Goal: Task Accomplishment & Management: Manage account settings

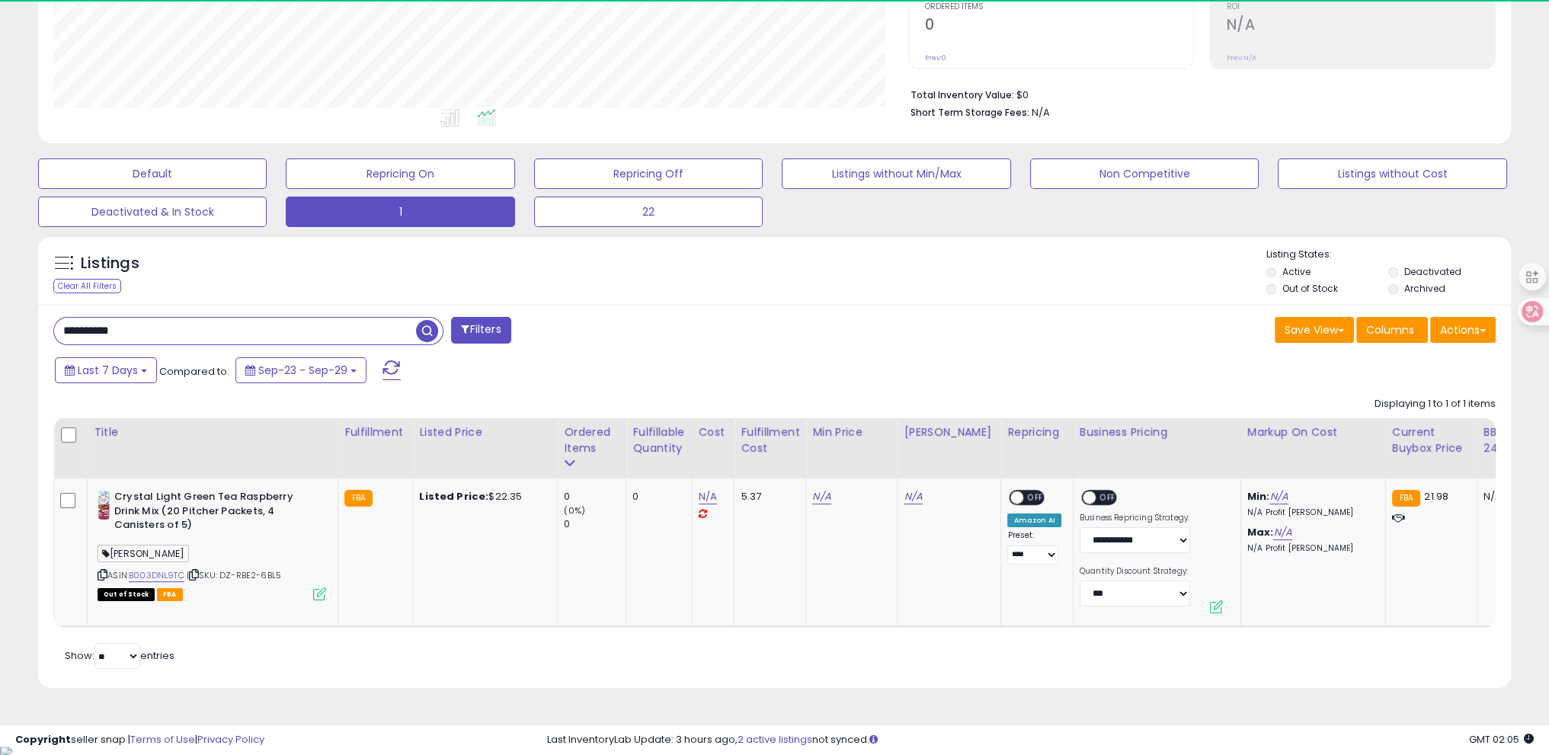
scroll to position [312, 854]
drag, startPoint x: 0, startPoint y: 0, endPoint x: 0, endPoint y: 365, distance: 364.9
click at [0, 363] on div "**********" at bounding box center [774, 236] width 1549 height 1017
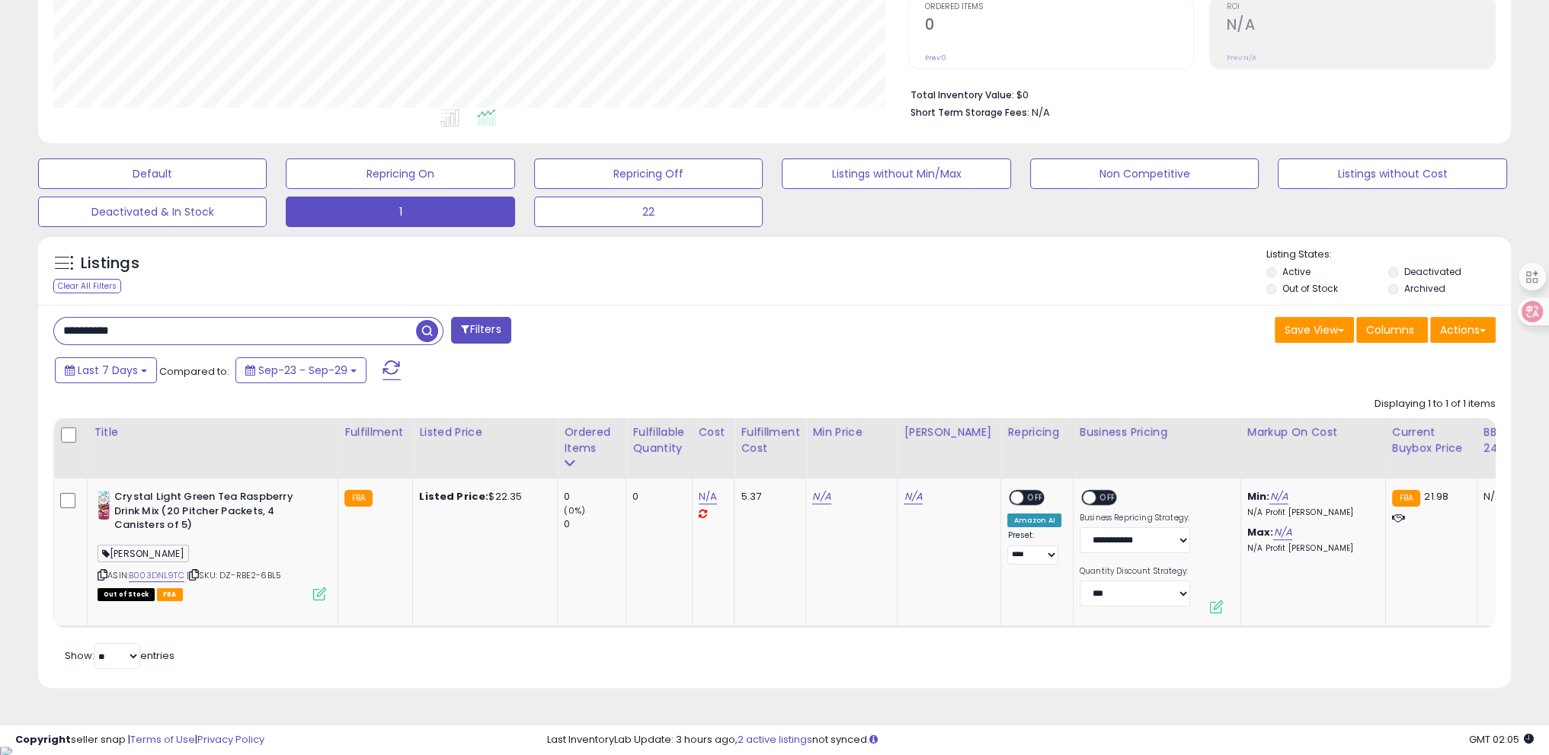
paste input "text"
type input "**********"
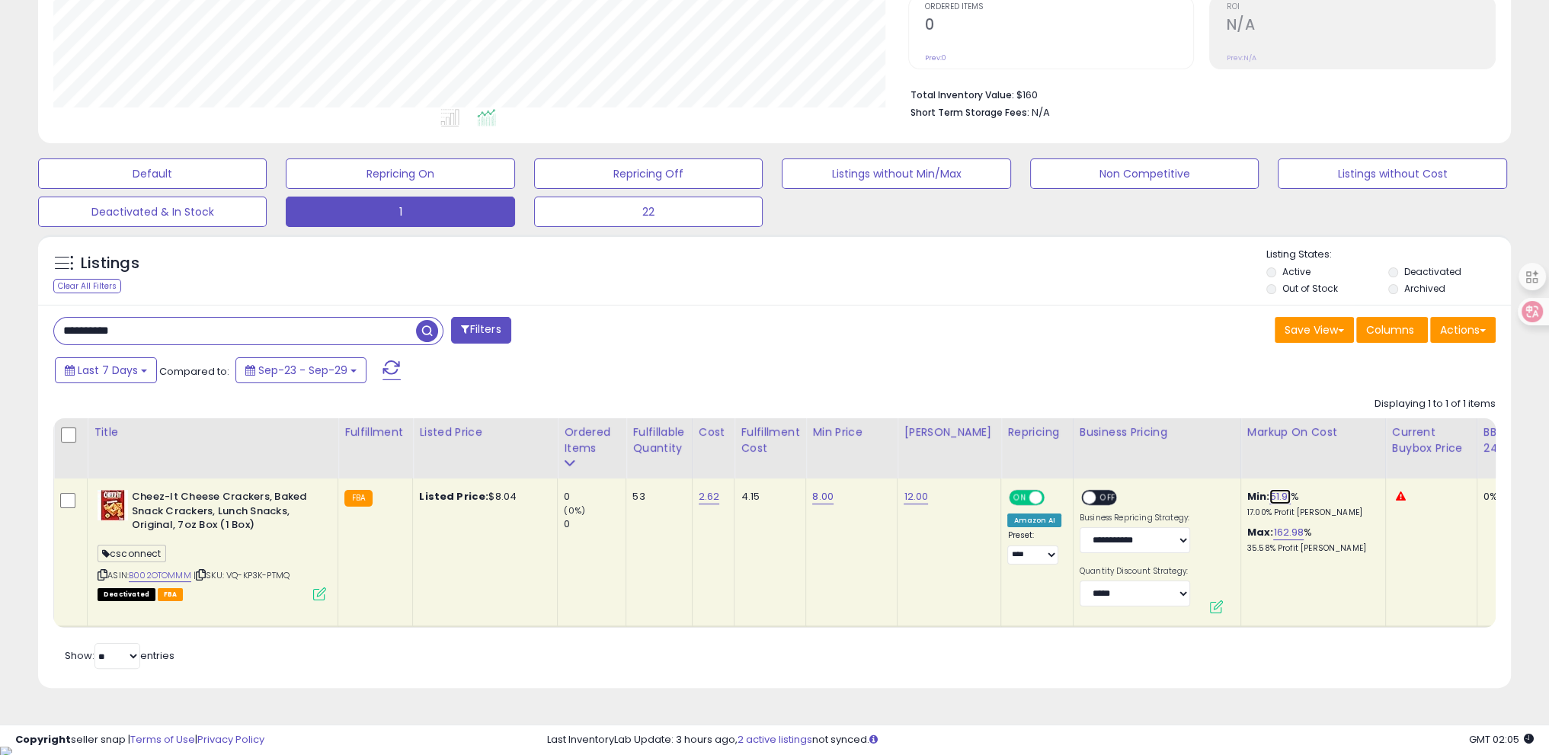
click at [1269, 497] on link "51.91" at bounding box center [1279, 496] width 21 height 15
drag, startPoint x: 1213, startPoint y: 456, endPoint x: 1107, endPoint y: 448, distance: 106.2
click at [1107, 448] on table "Title Fulfillment" at bounding box center [1236, 522] width 2366 height 209
type input "*"
click at [1310, 453] on icon "submit" at bounding box center [1304, 457] width 9 height 9
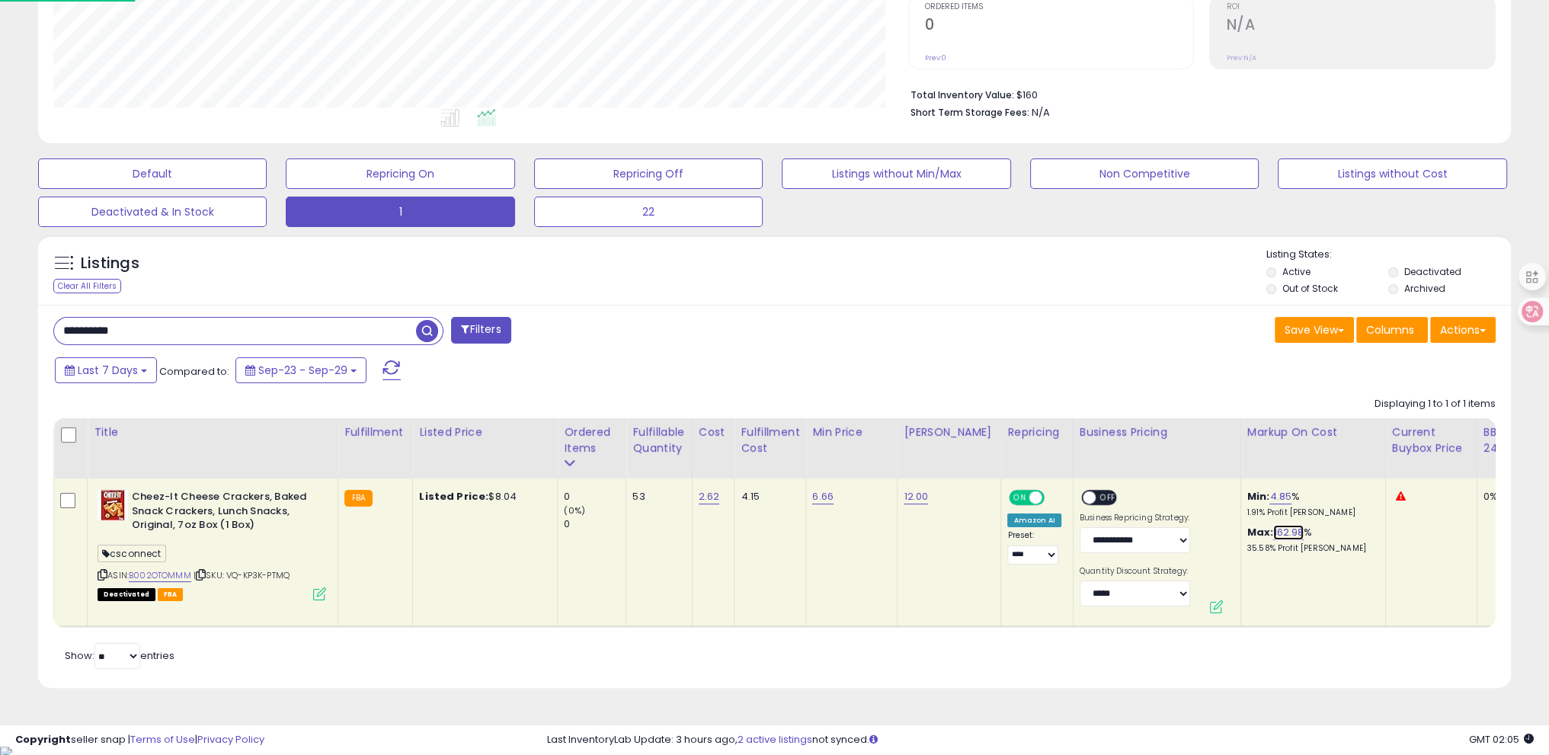
click at [1273, 529] on link "162.98" at bounding box center [1288, 532] width 30 height 15
drag, startPoint x: 1160, startPoint y: 487, endPoint x: 1137, endPoint y: 488, distance: 23.7
click at [1137, 488] on tr "Cheez-It Cheese Crackers, Baked Snack Crackers, Lunch Snacks, Original, 7oz Box…" at bounding box center [1236, 552] width 2365 height 149
type input "**"
click at [1326, 486] on button "submit" at bounding box center [1313, 494] width 26 height 23
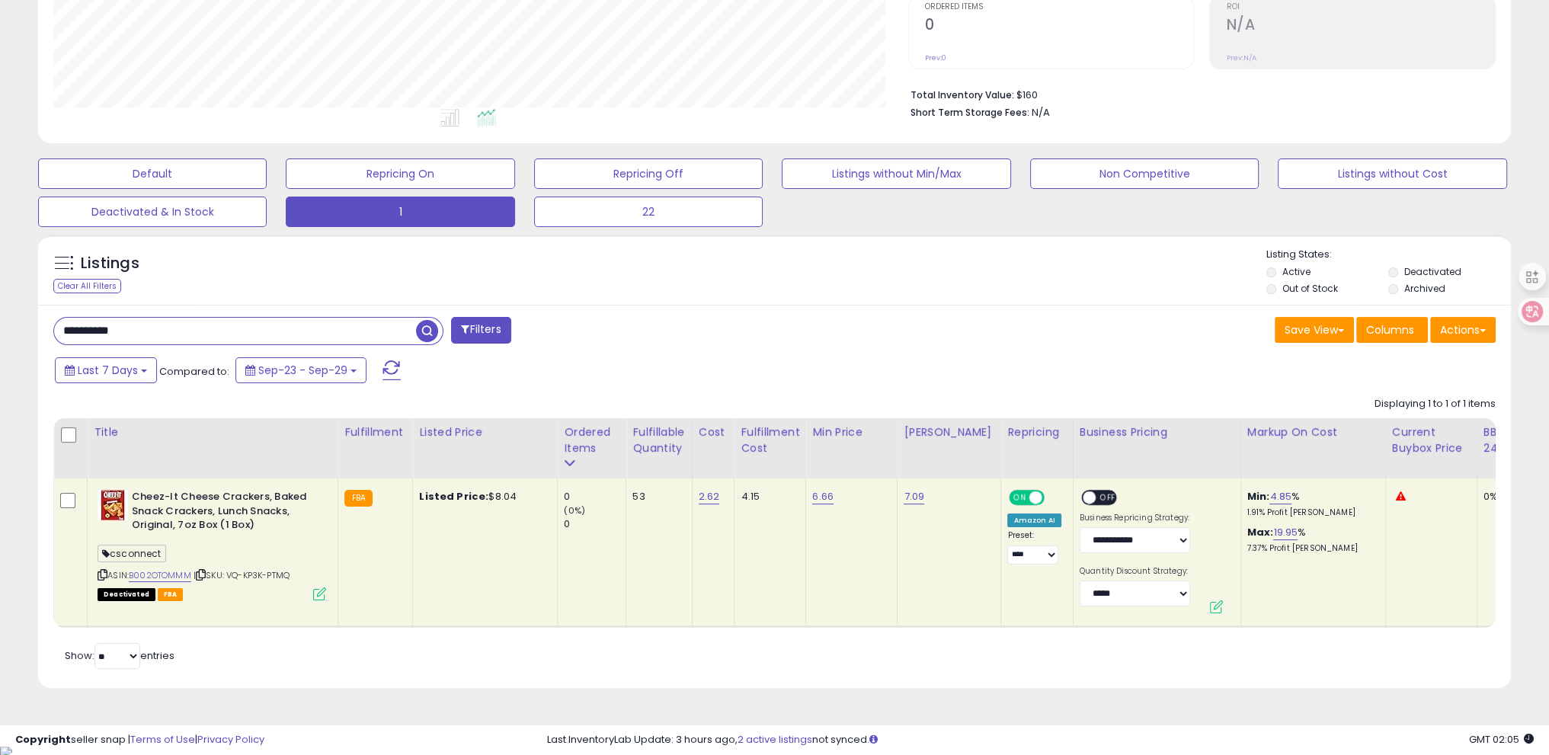
click at [1095, 501] on span "OFF" at bounding box center [1107, 497] width 24 height 13
drag, startPoint x: 173, startPoint y: 337, endPoint x: 0, endPoint y: 312, distance: 174.7
click at [0, 312] on div "**********" at bounding box center [774, 236] width 1549 height 1017
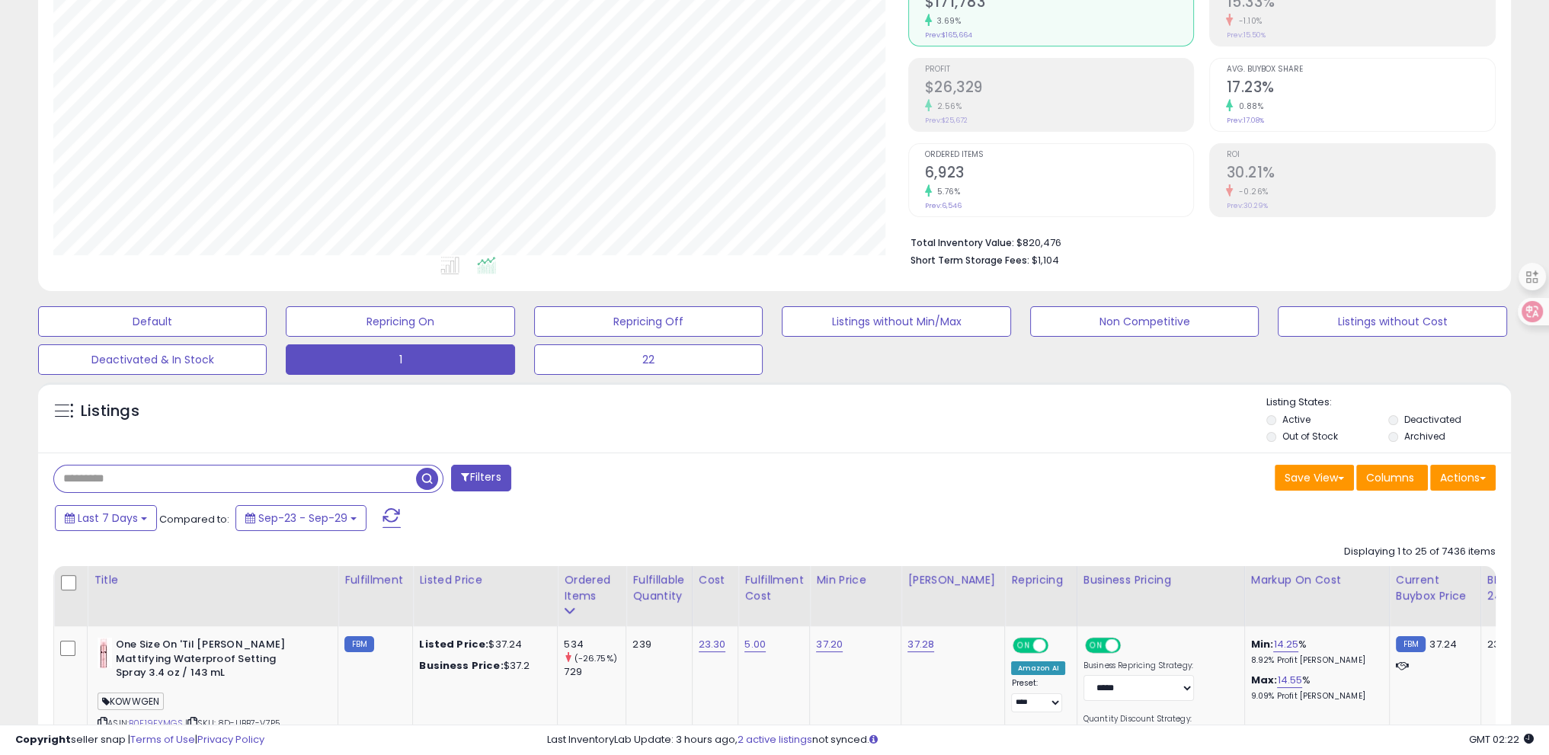
click at [174, 442] on div "Listings" at bounding box center [774, 421] width 1473 height 52
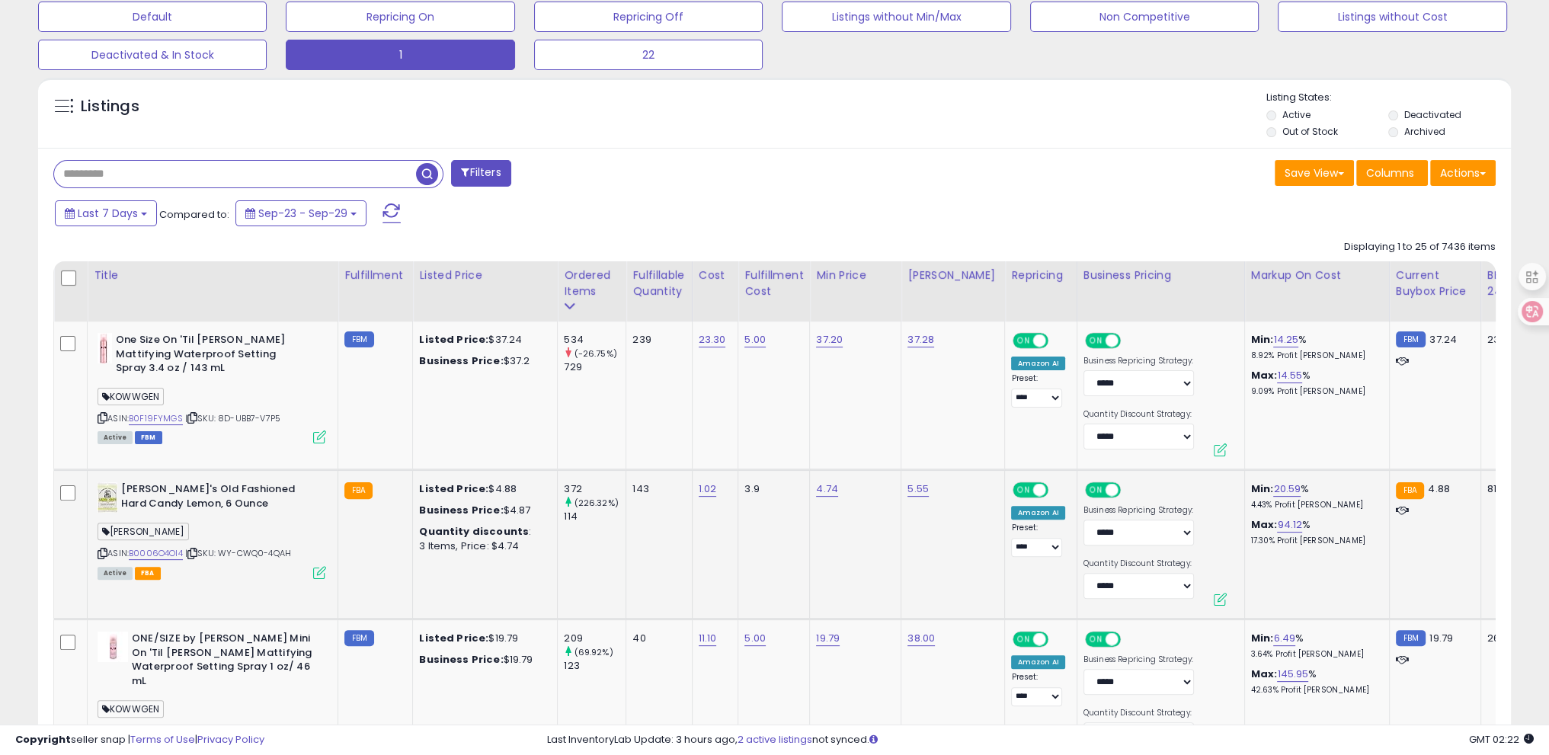
scroll to position [555, 0]
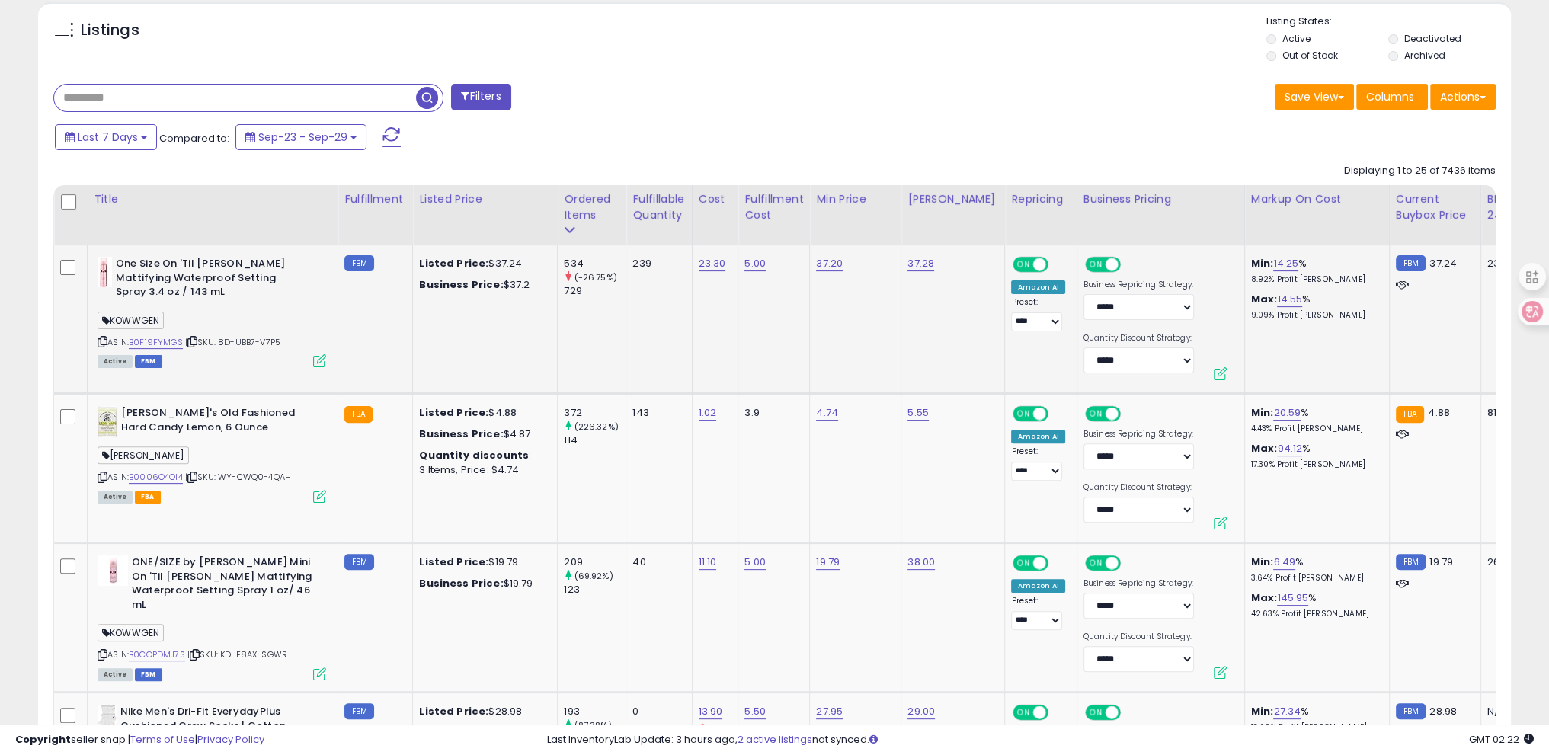
click at [192, 337] on icon at bounding box center [192, 341] width 10 height 8
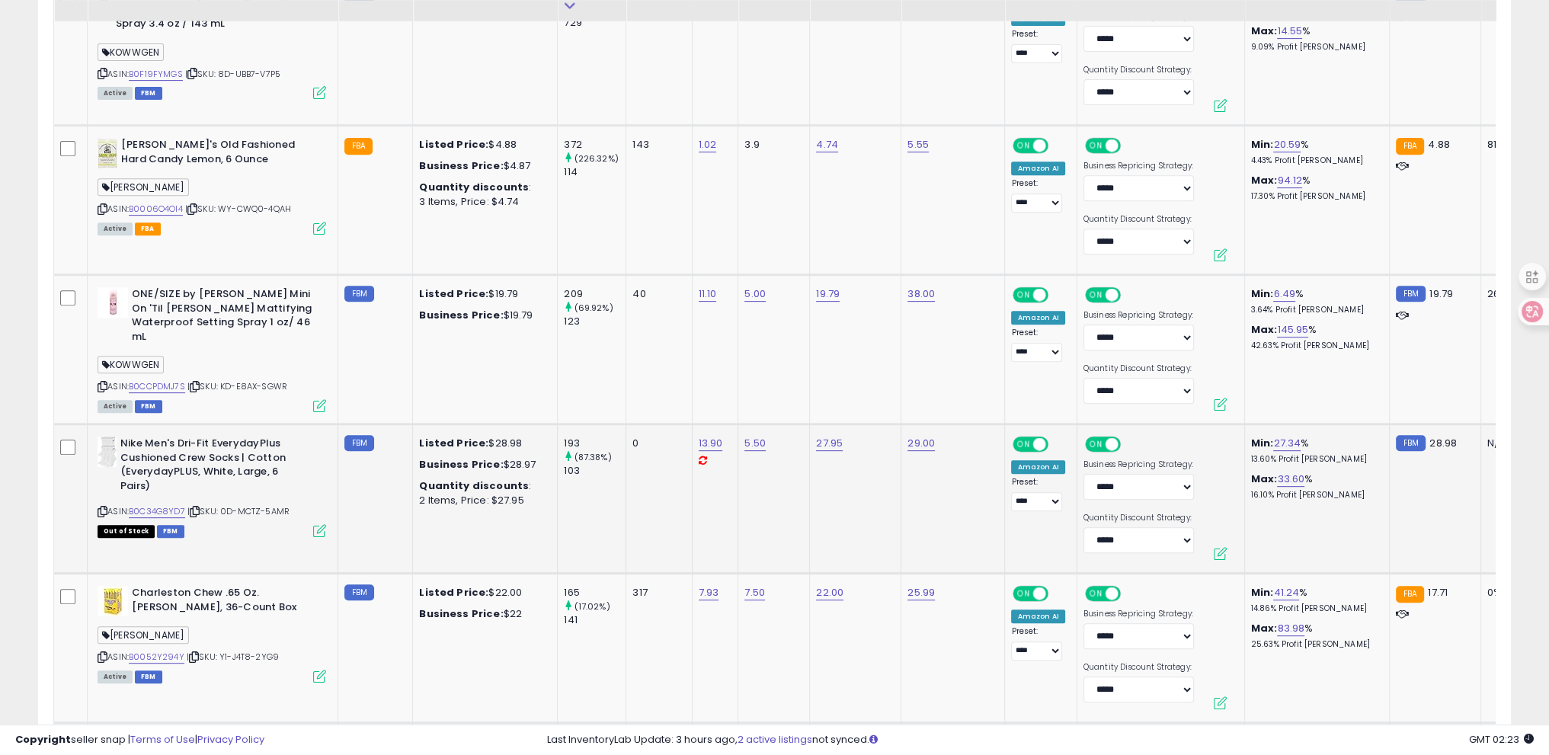
scroll to position [859, 0]
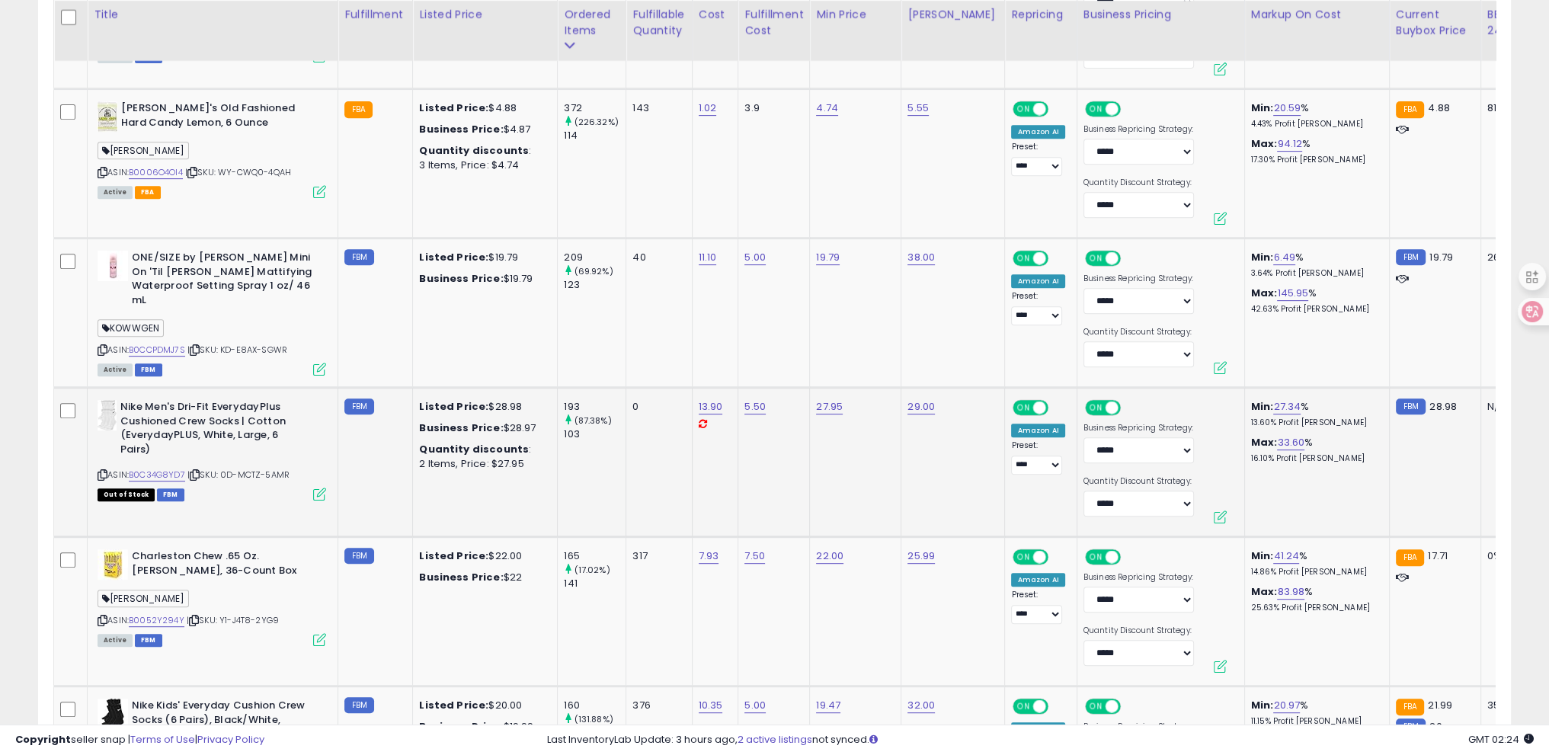
click at [195, 471] on icon at bounding box center [195, 475] width 10 height 8
click at [199, 471] on icon at bounding box center [195, 475] width 10 height 8
drag, startPoint x: 196, startPoint y: 469, endPoint x: 269, endPoint y: 80, distance: 395.3
click at [196, 471] on icon at bounding box center [195, 475] width 10 height 8
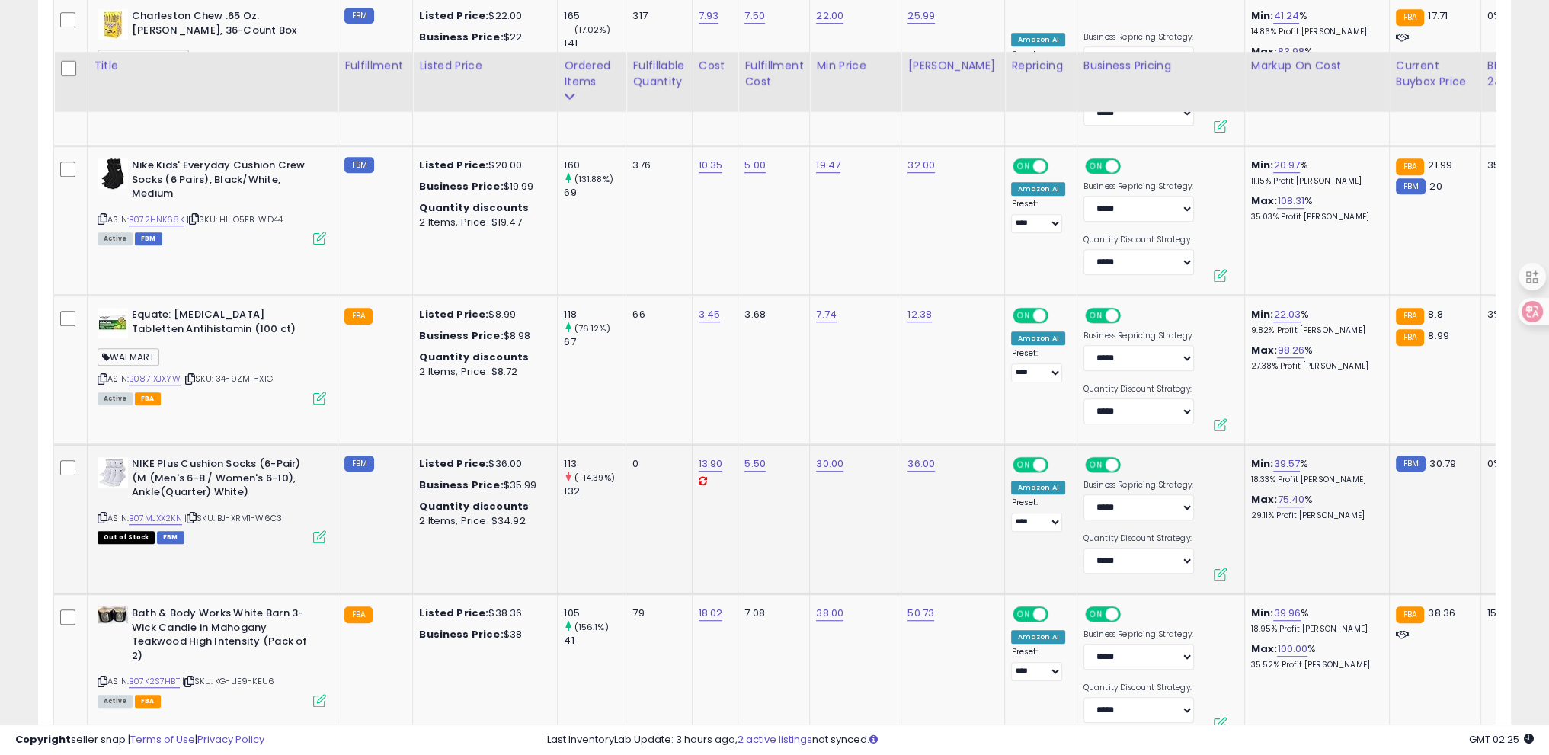
scroll to position [1469, 0]
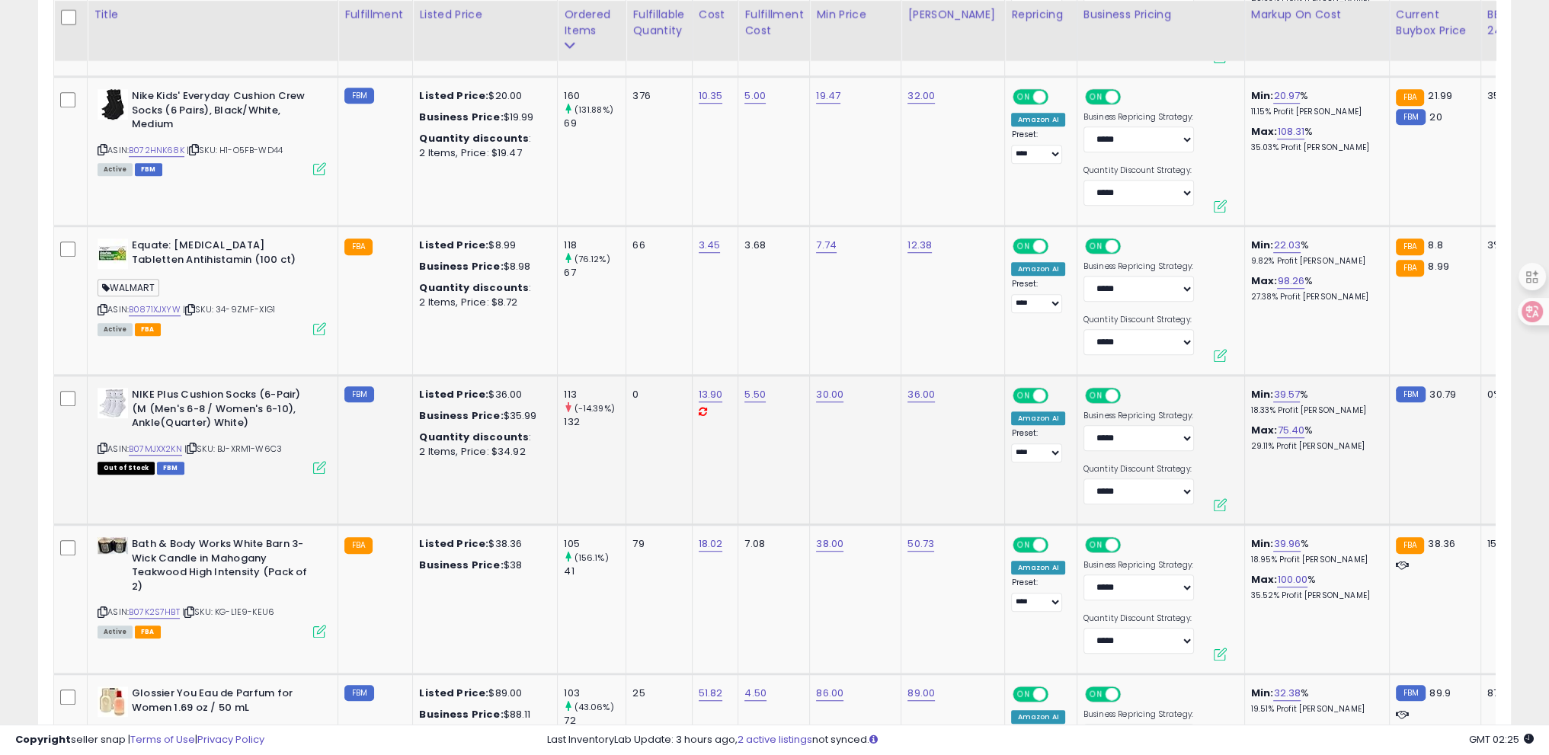
click at [197, 446] on icon at bounding box center [192, 448] width 10 height 8
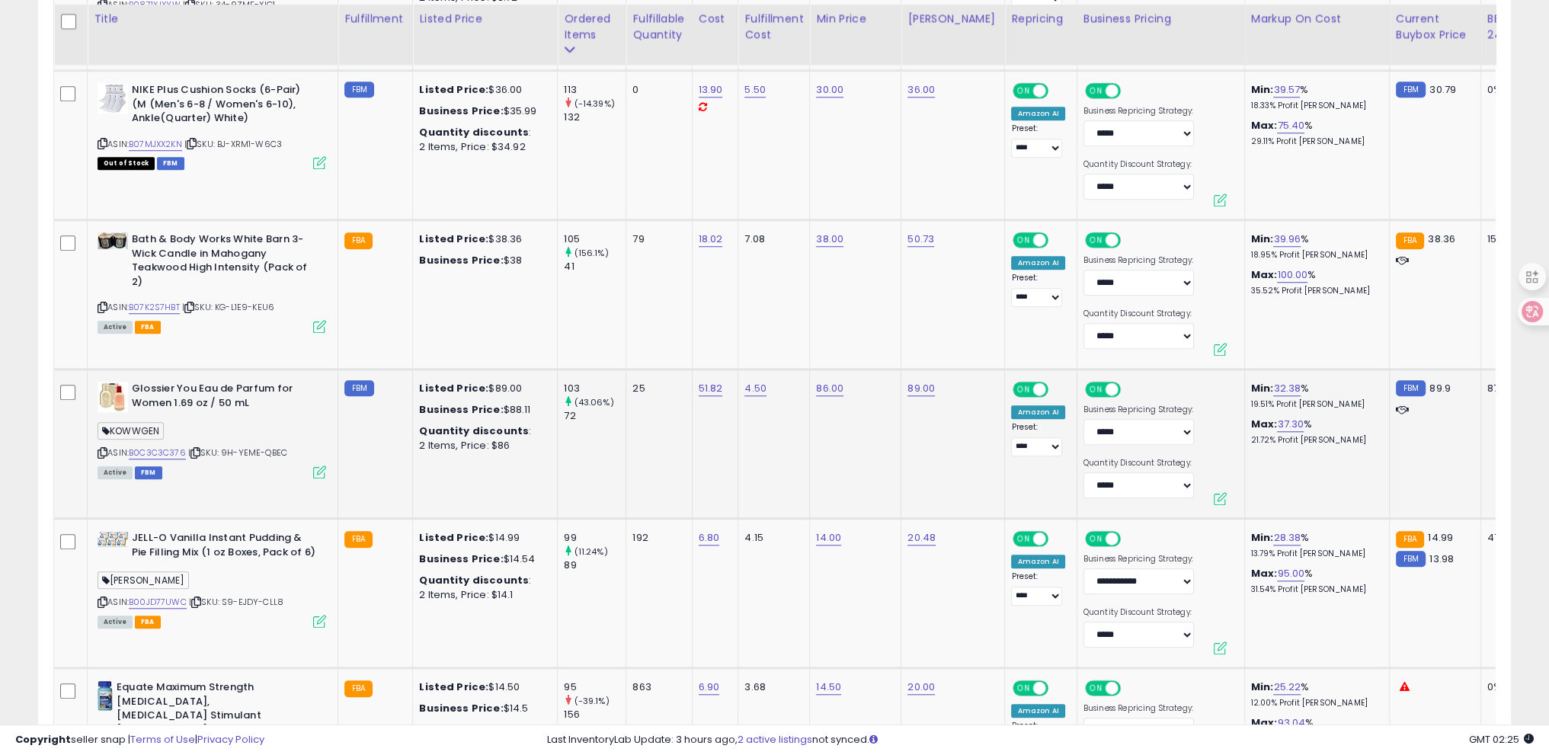
scroll to position [1850, 0]
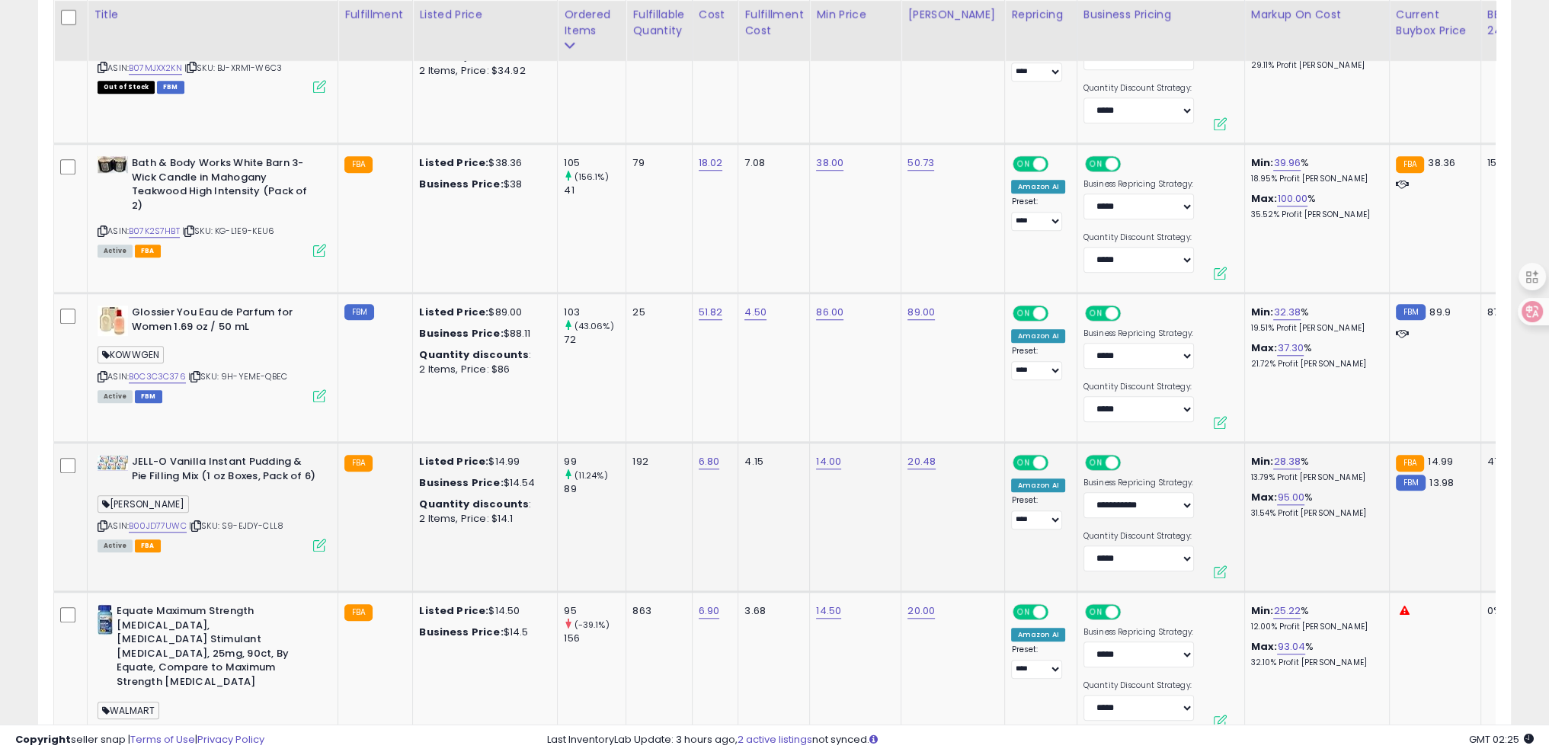
click at [195, 522] on icon at bounding box center [196, 526] width 10 height 8
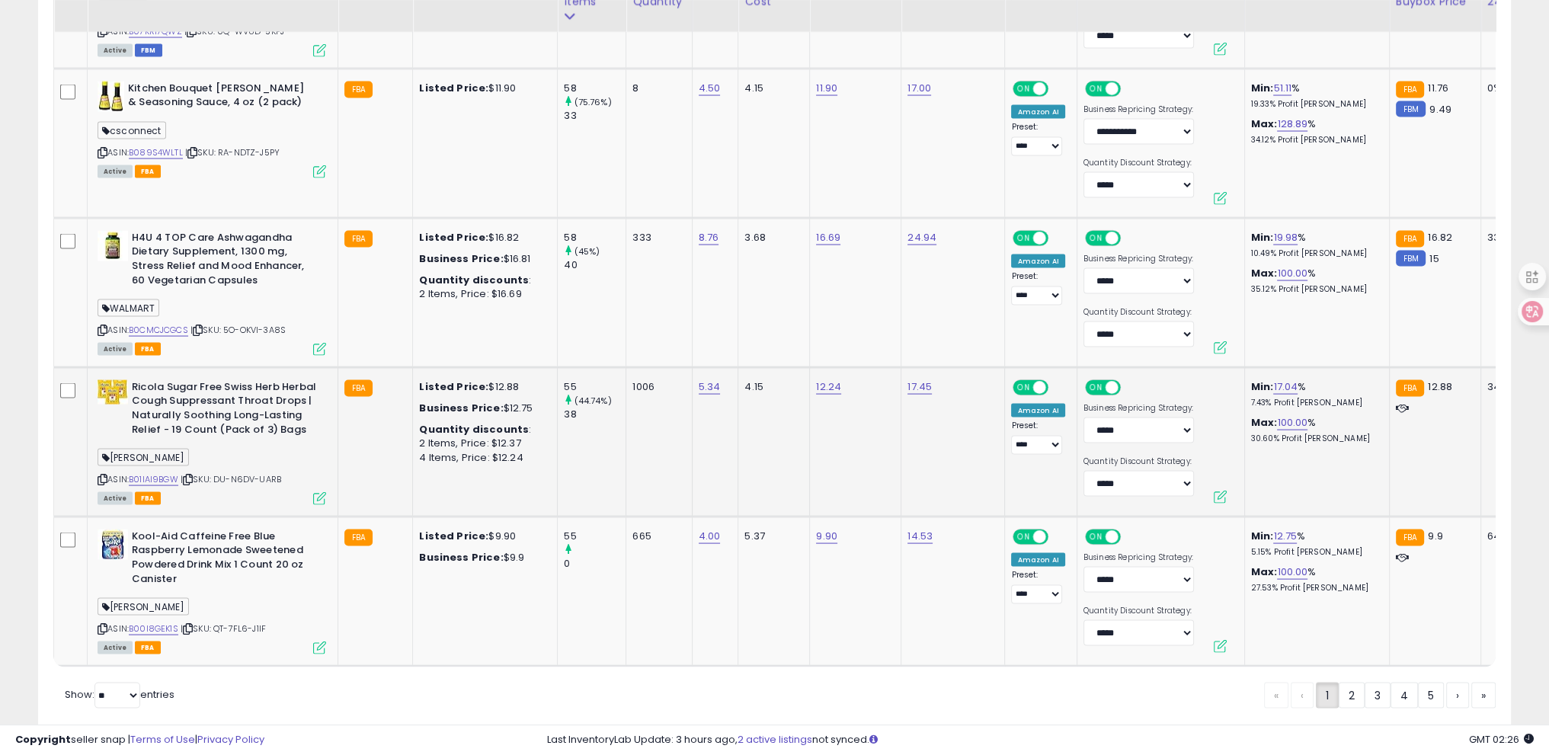
scroll to position [3934, 0]
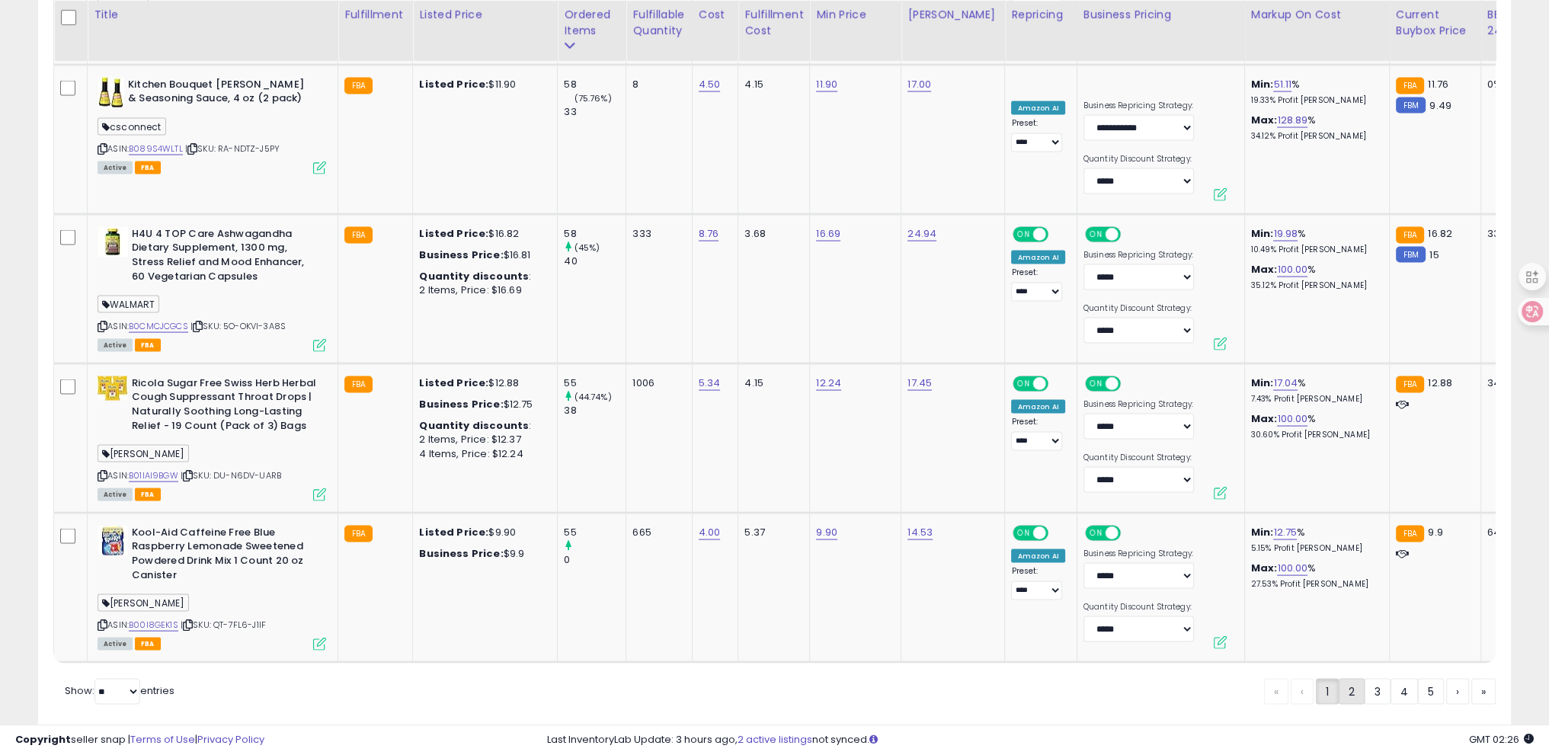
click at [1347, 679] on link "2" at bounding box center [1351, 692] width 26 height 26
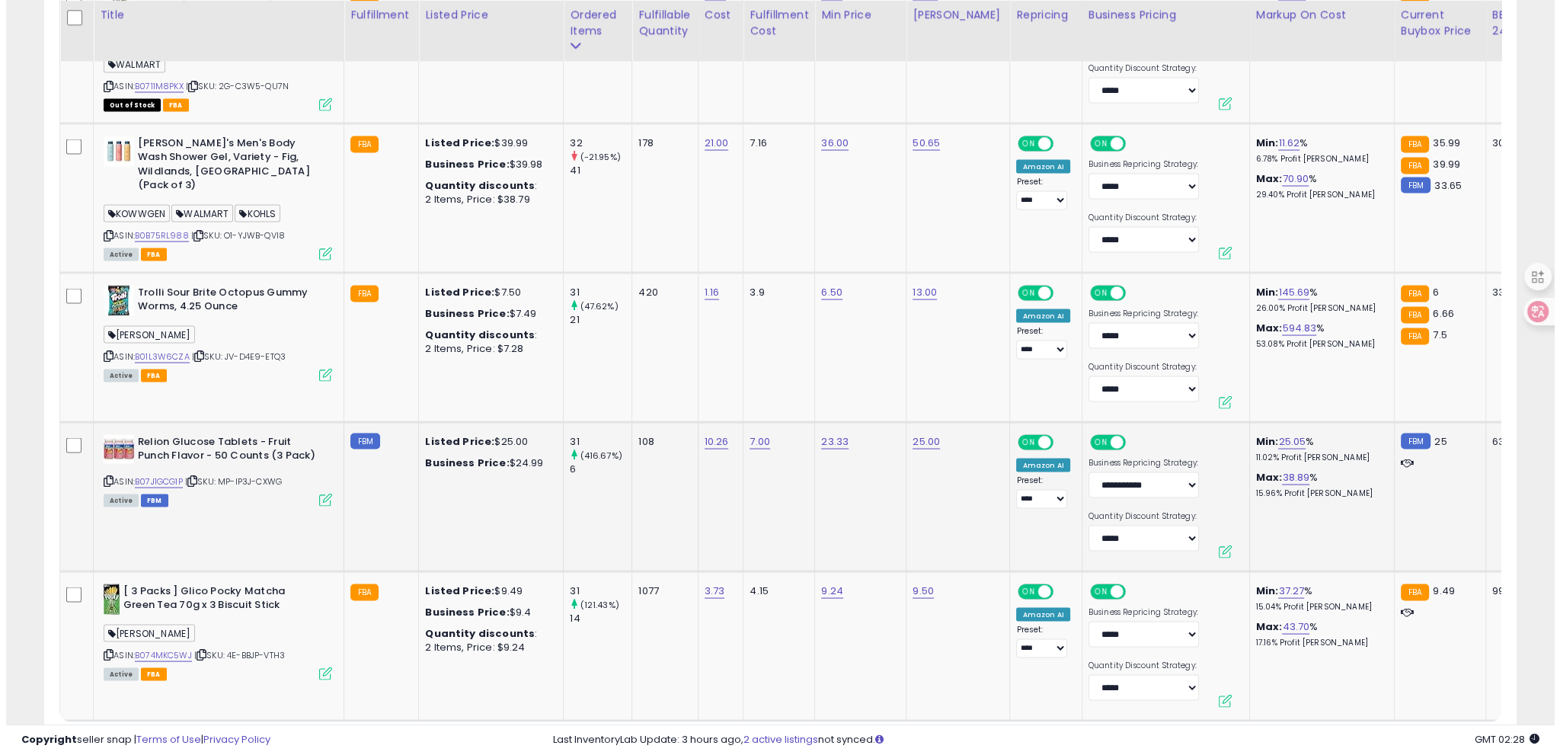
scroll to position [3846, 0]
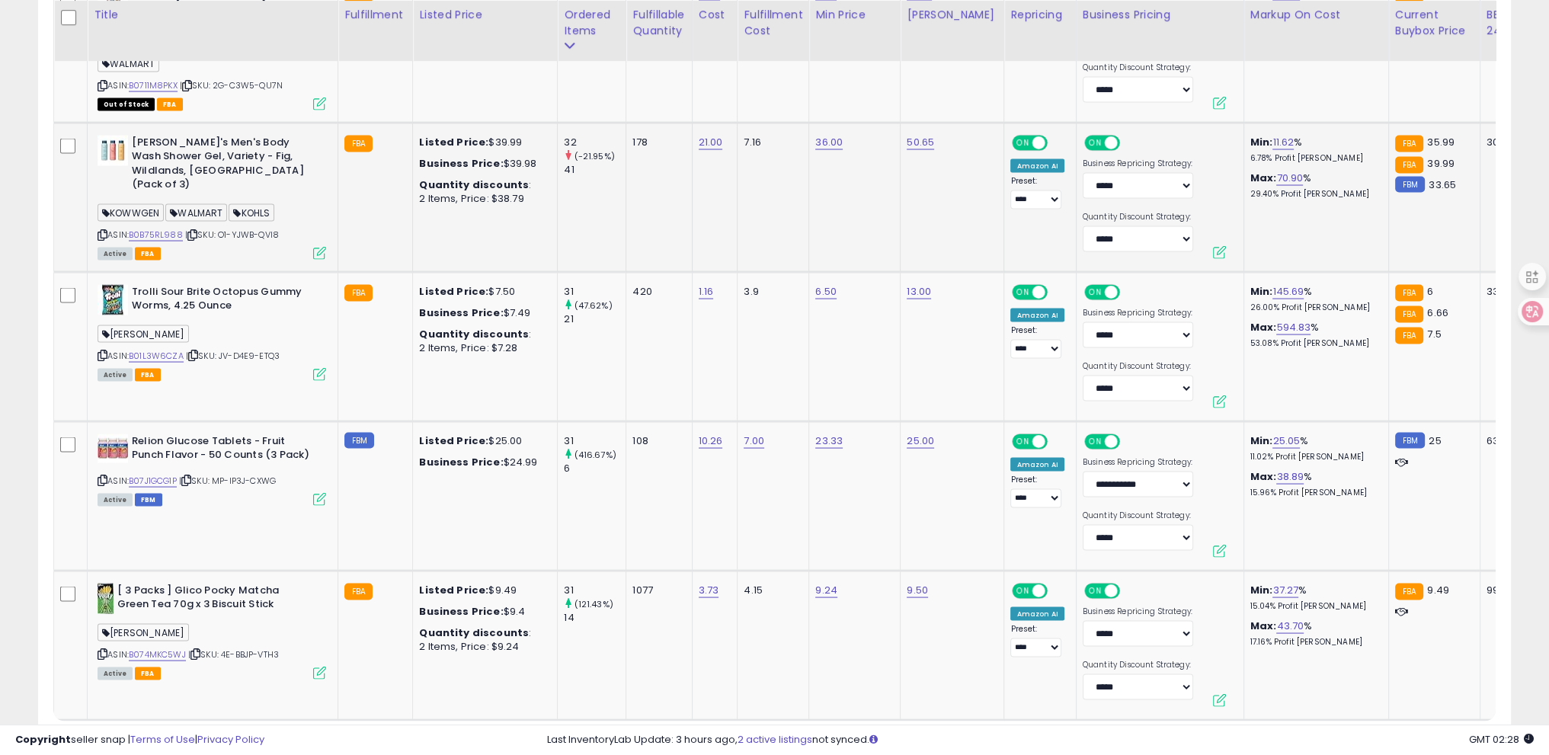
drag, startPoint x: 180, startPoint y: 187, endPoint x: 228, endPoint y: 191, distance: 48.2
click at [227, 203] on span "WALMART" at bounding box center [196, 212] width 62 height 18
copy span "WALMART"
click at [322, 492] on icon at bounding box center [319, 498] width 13 height 13
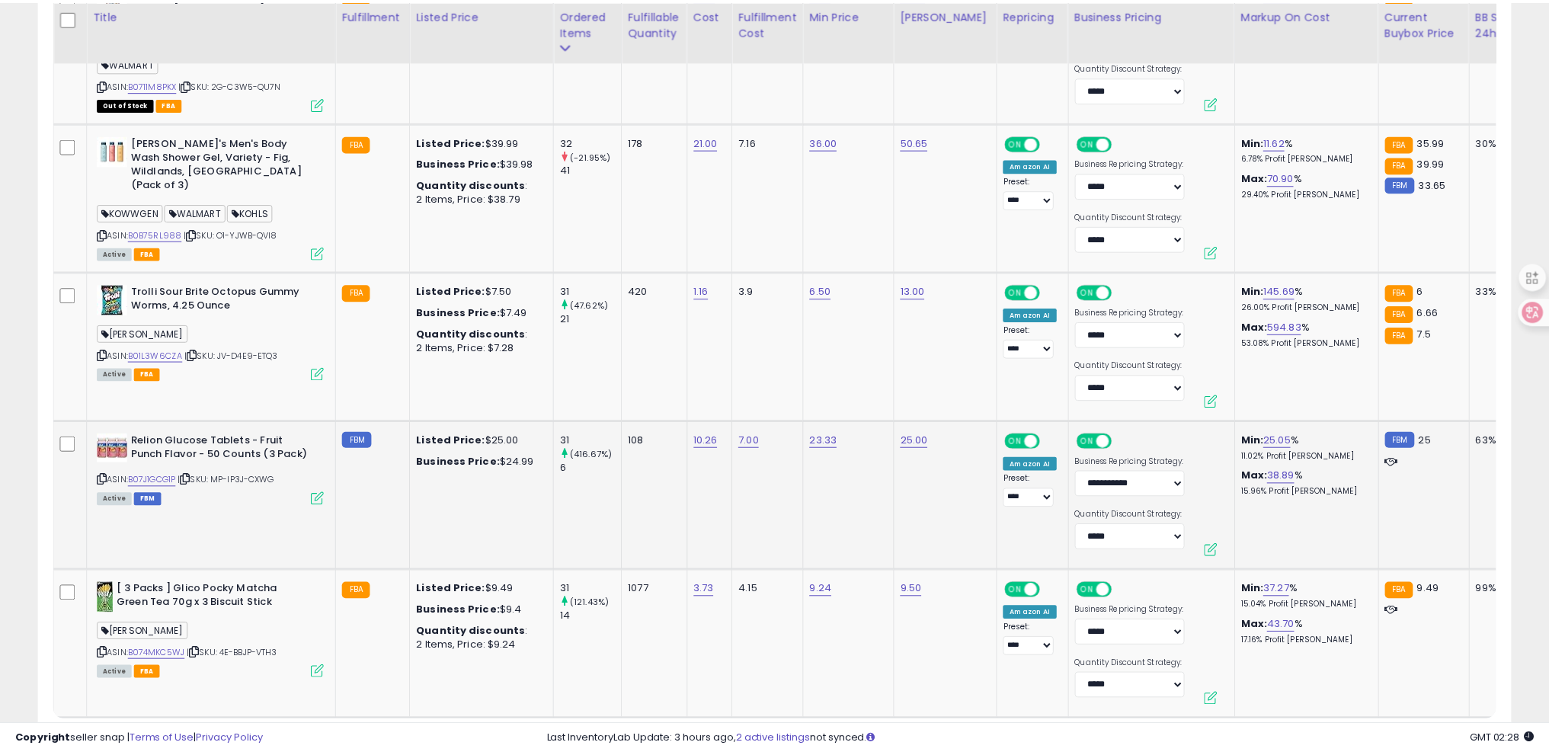
scroll to position [312, 861]
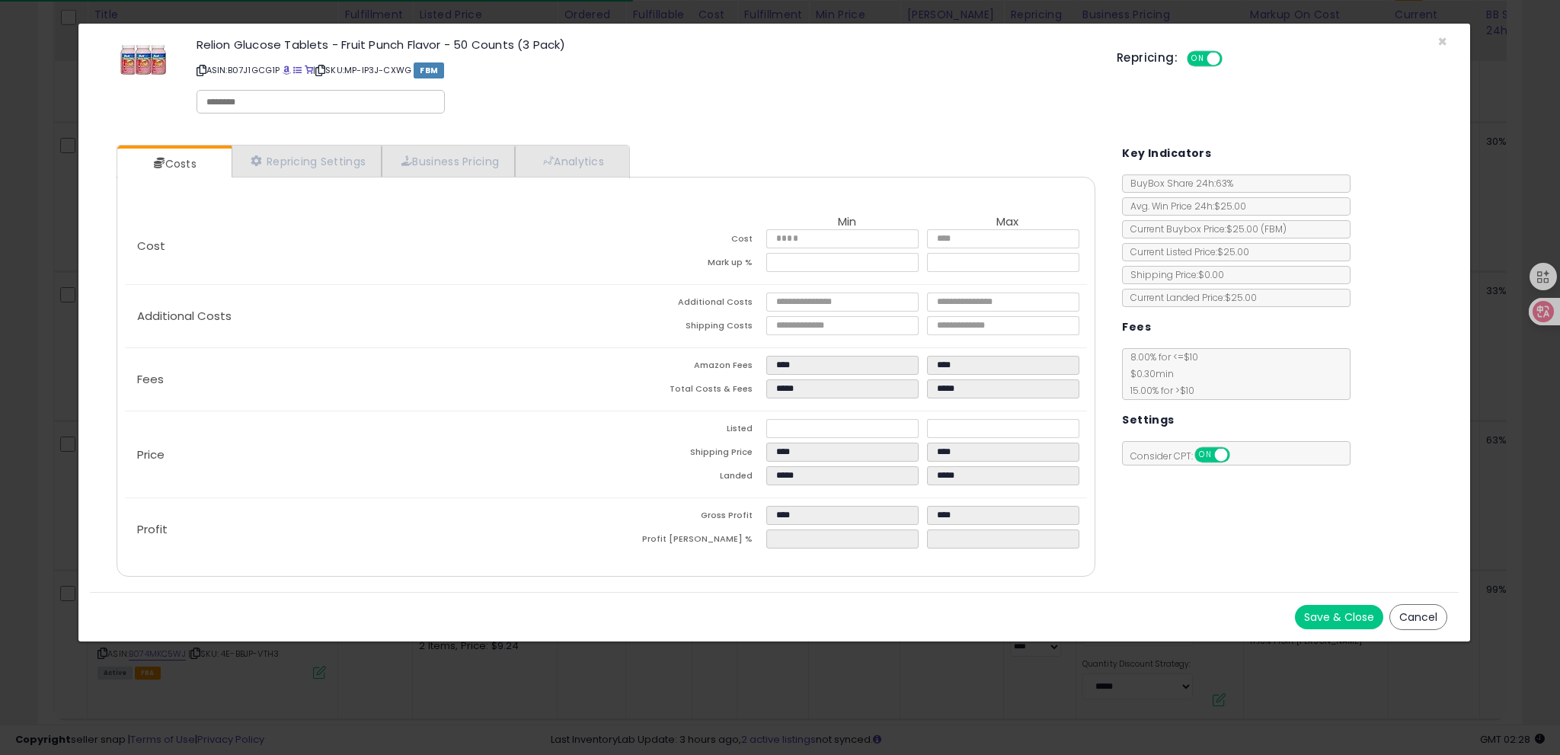
click at [253, 106] on input "text" at bounding box center [320, 102] width 229 height 14
paste input "*******"
type input "*******"
click at [1328, 612] on button "Save & Close" at bounding box center [1339, 617] width 88 height 24
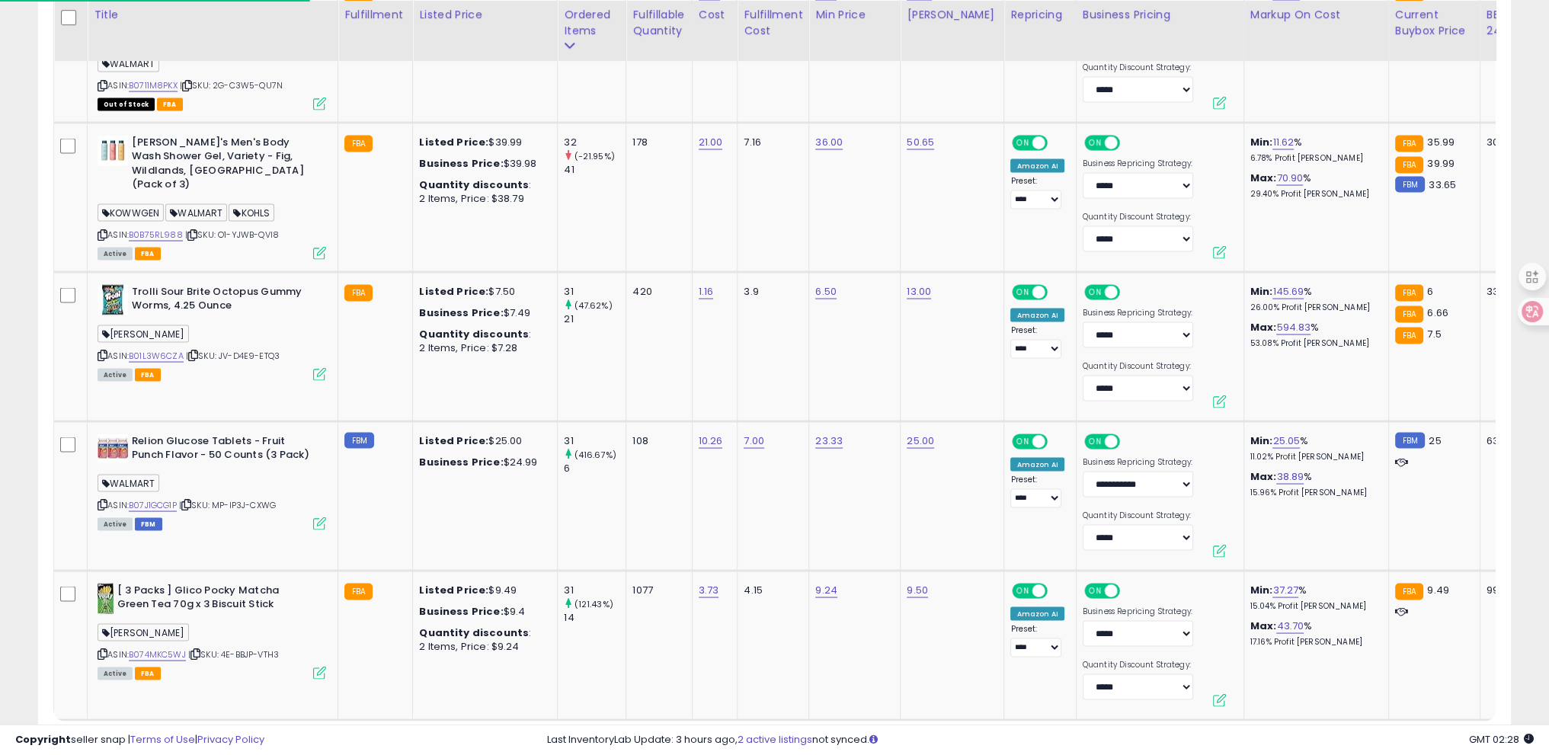
scroll to position [761494, 760952]
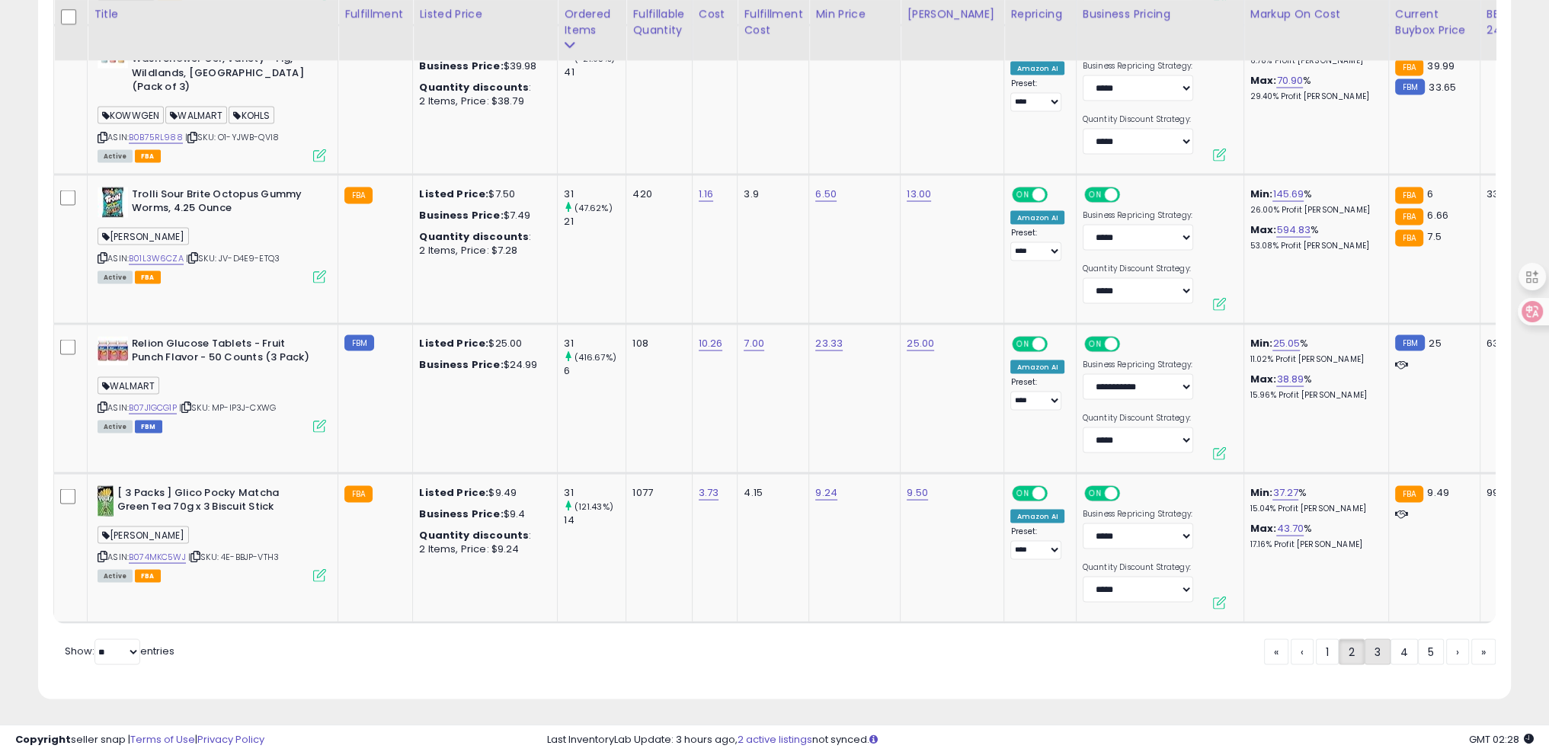
click at [1378, 652] on link "3" at bounding box center [1377, 652] width 26 height 26
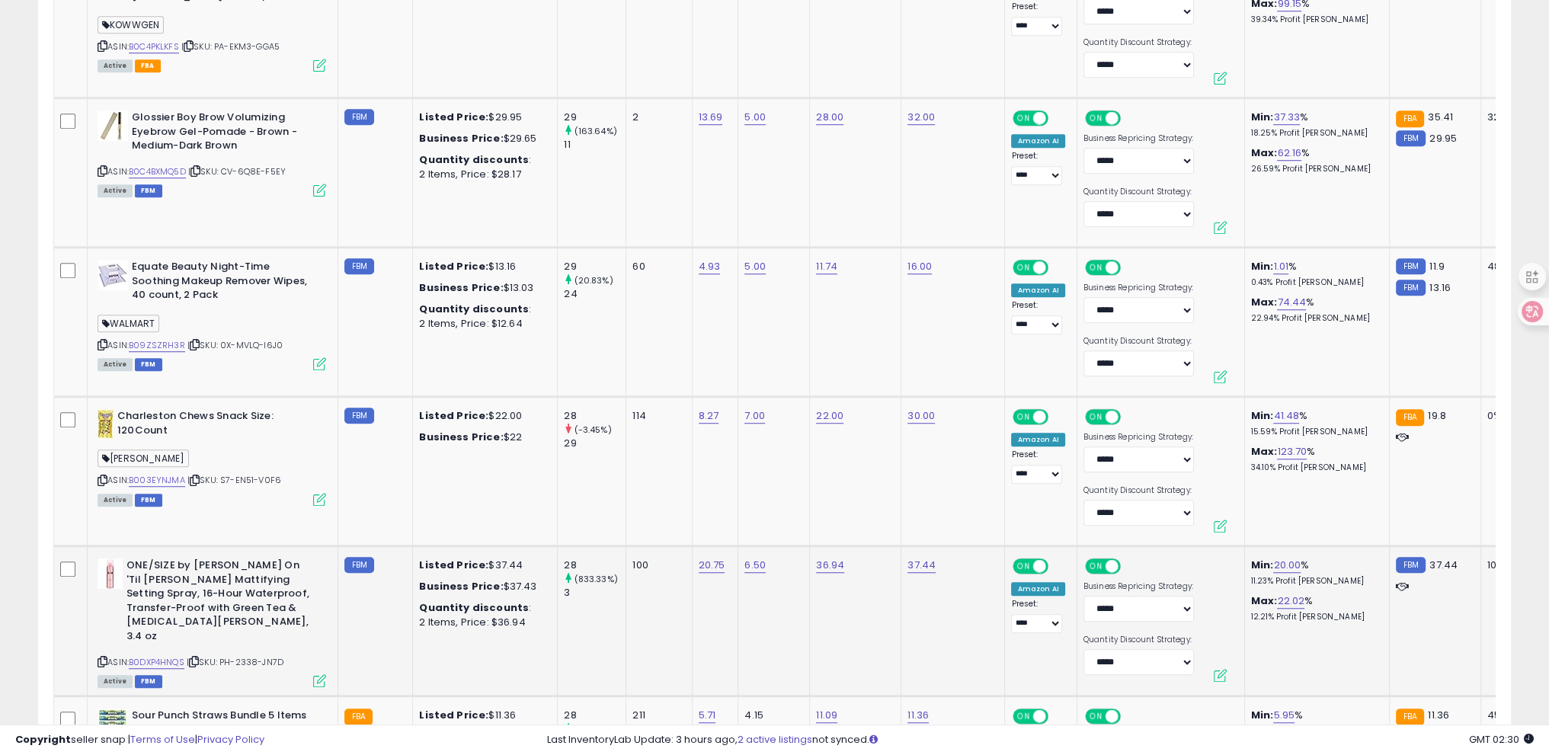
scroll to position [1484, 0]
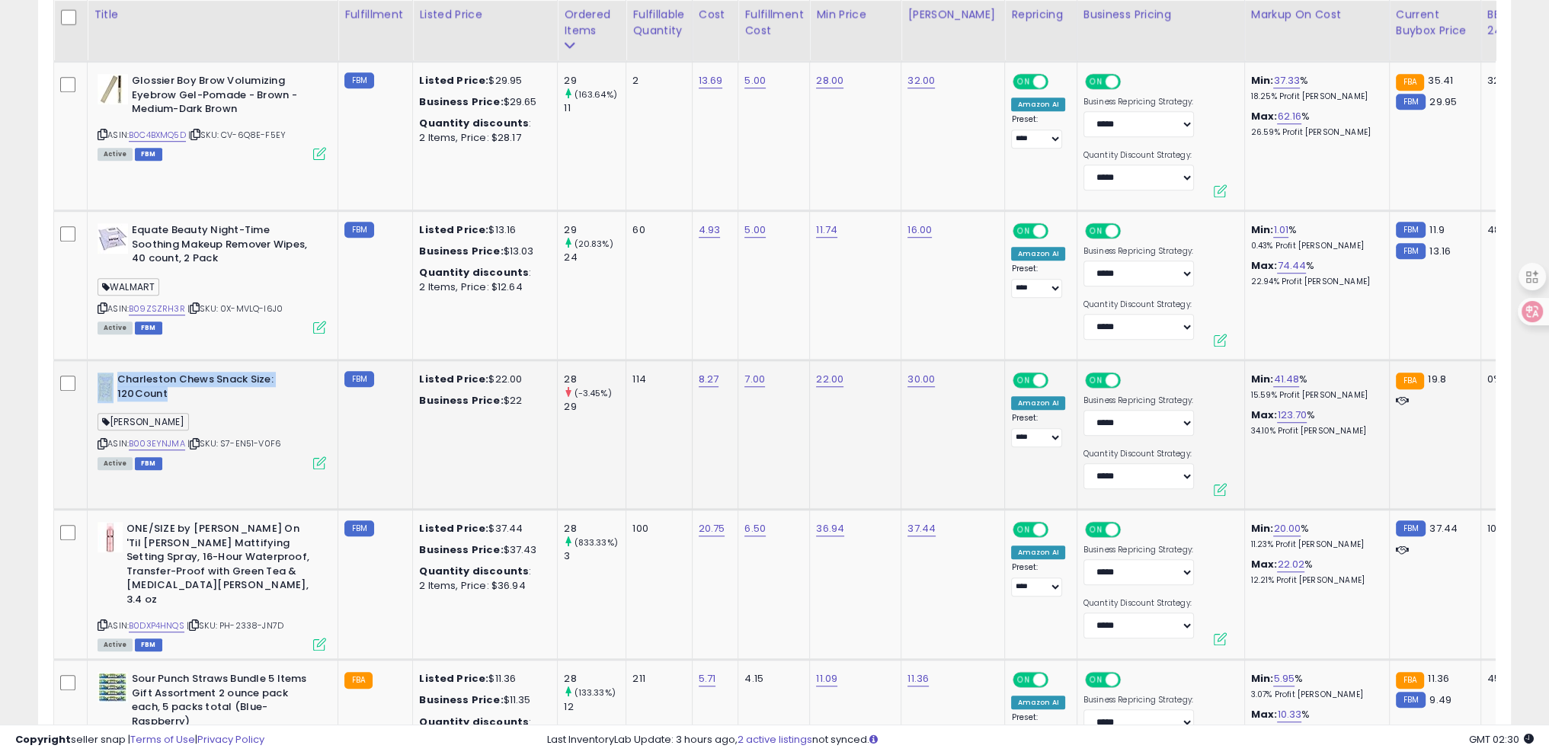
drag, startPoint x: 115, startPoint y: 376, endPoint x: 167, endPoint y: 395, distance: 55.2
click at [167, 395] on div "Charleston Chews Snack Size: 120Count" at bounding box center [212, 389] width 229 height 32
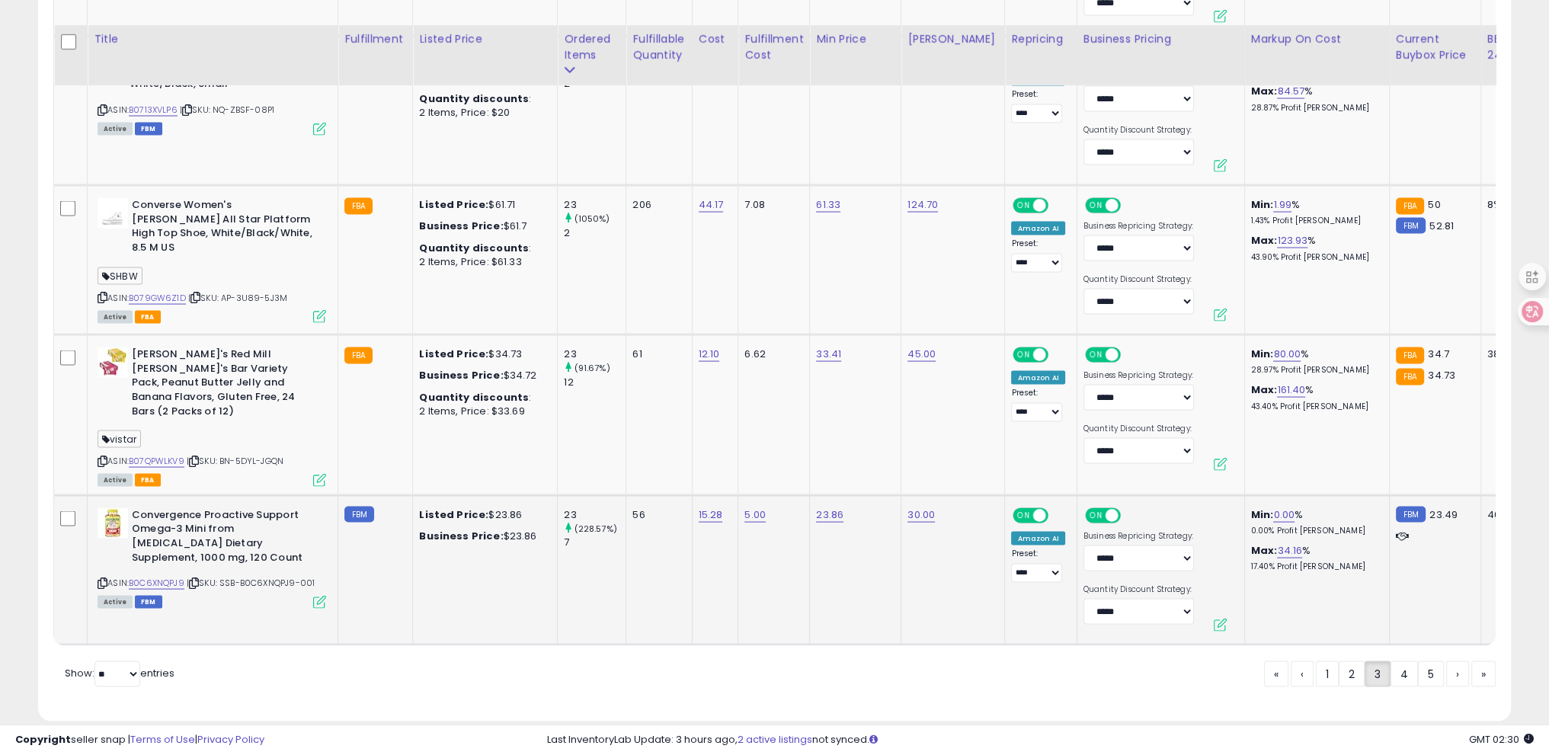
scroll to position [3974, 0]
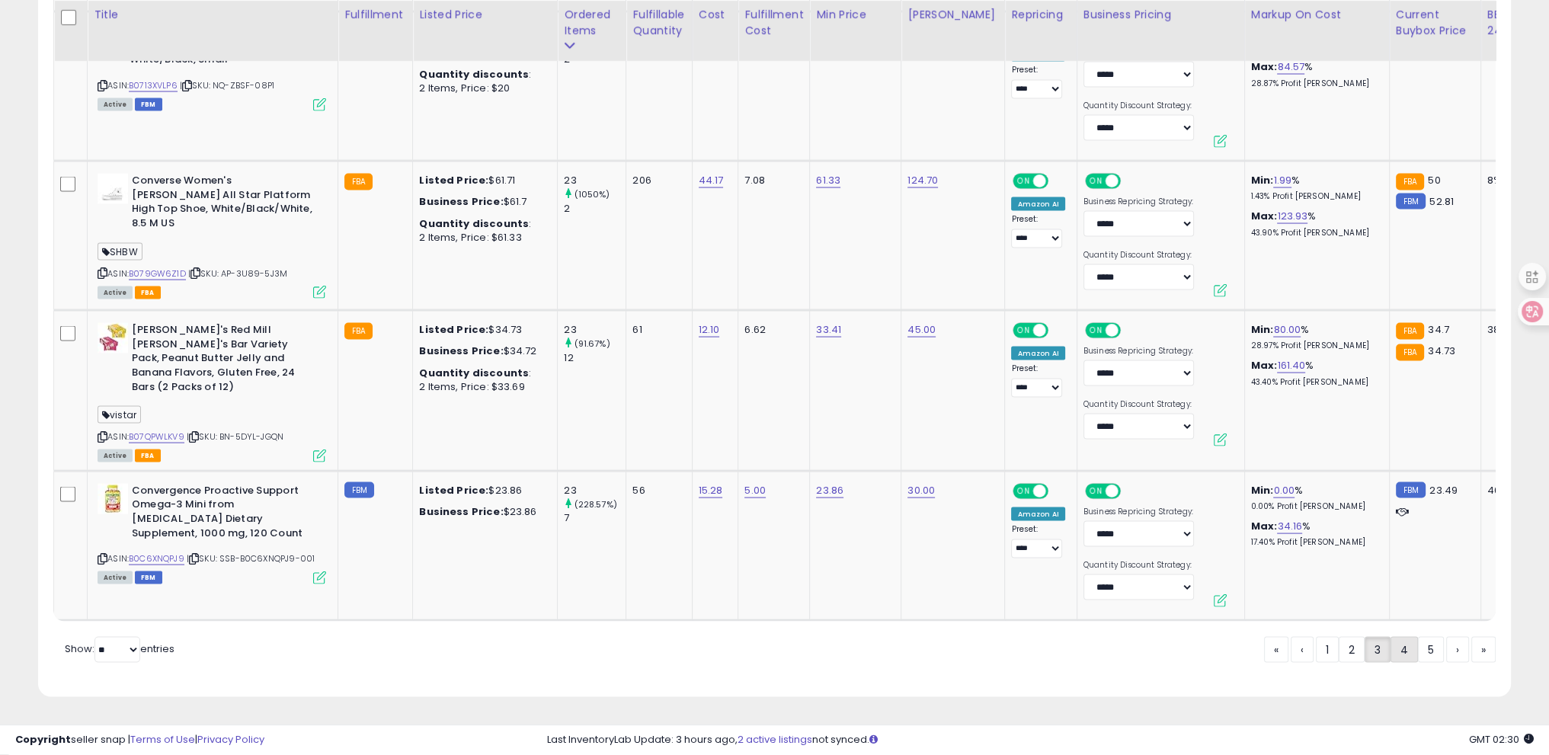
click at [1393, 654] on link "4" at bounding box center [1403, 650] width 27 height 26
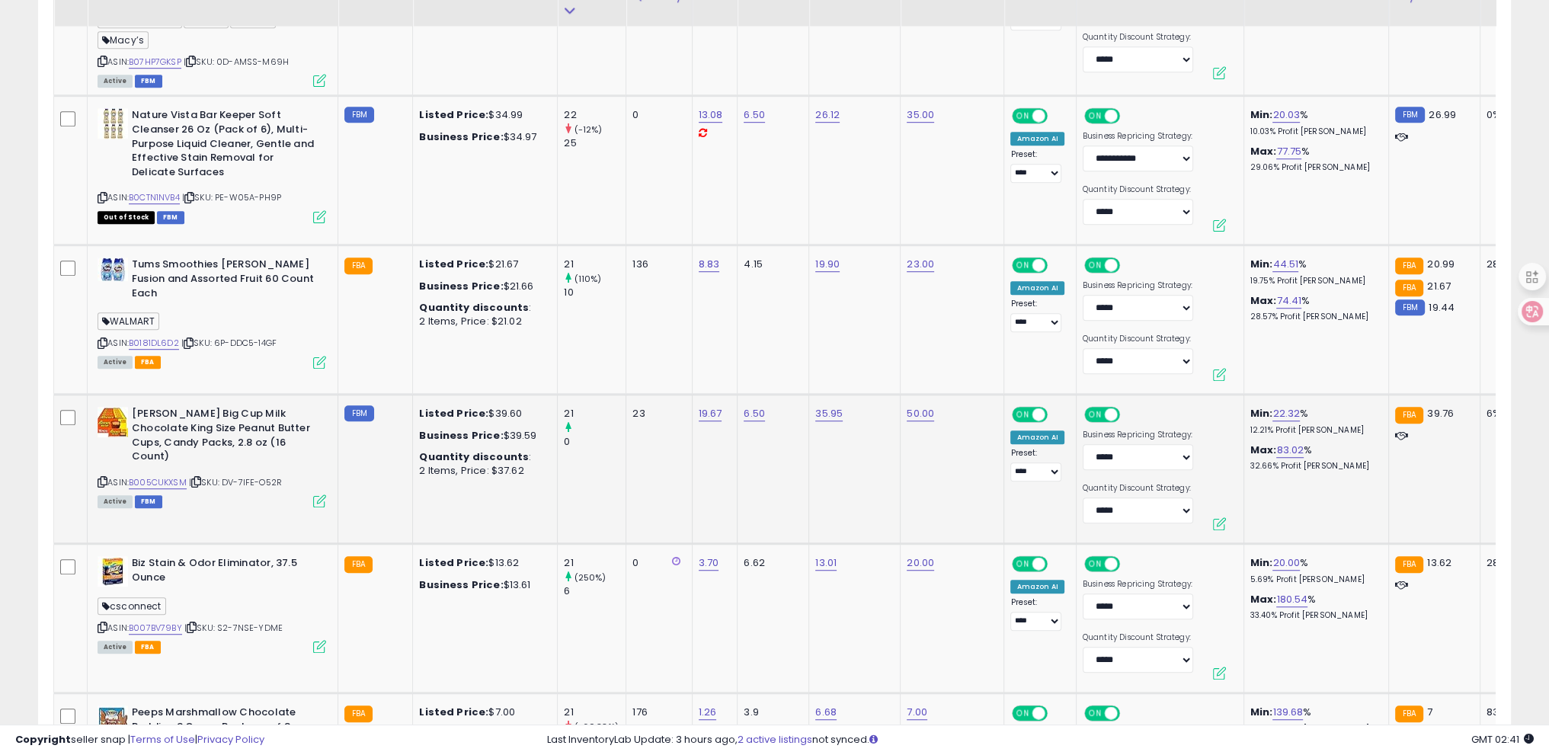
scroll to position [1332, 0]
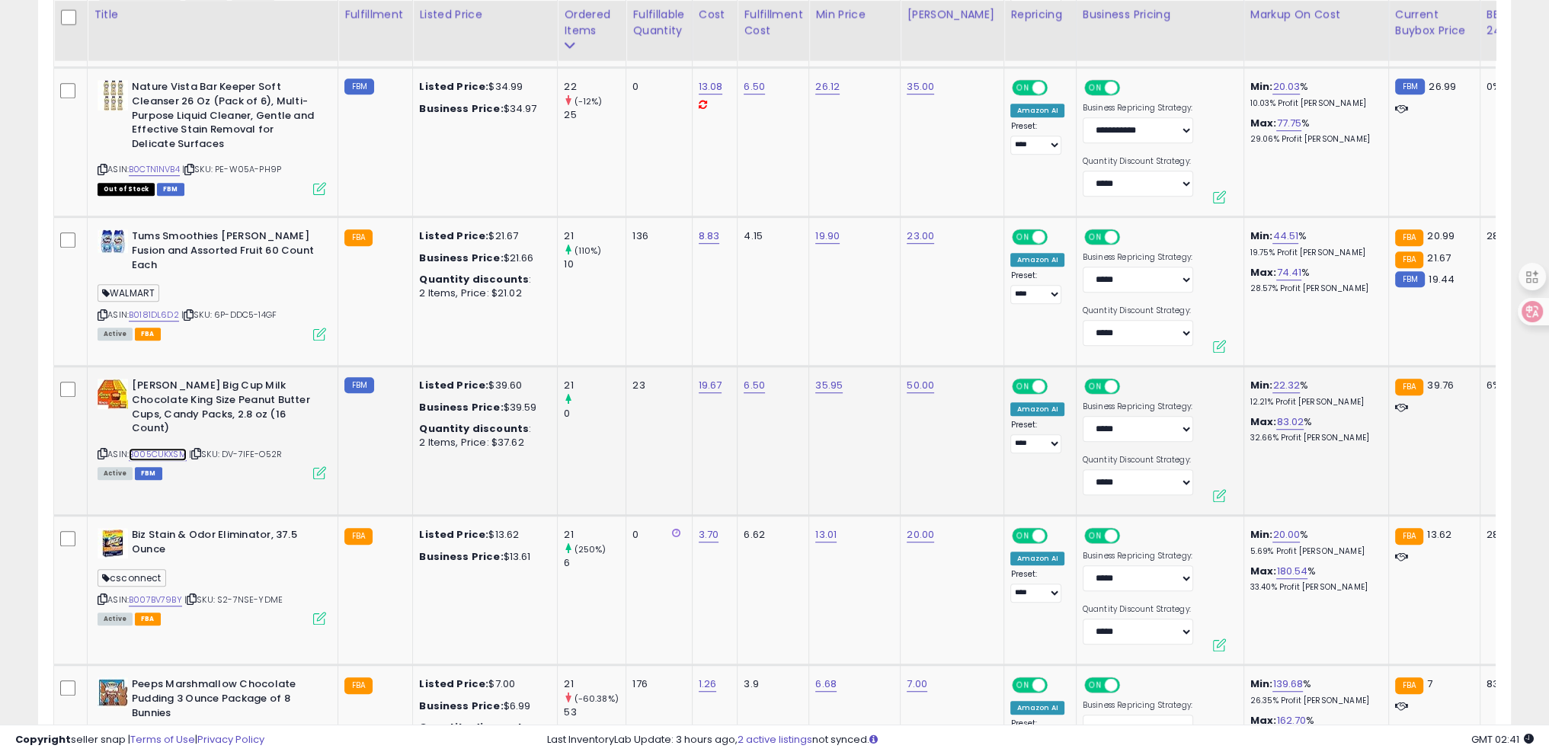
click at [161, 448] on link "B005CUKXSM" at bounding box center [158, 454] width 58 height 13
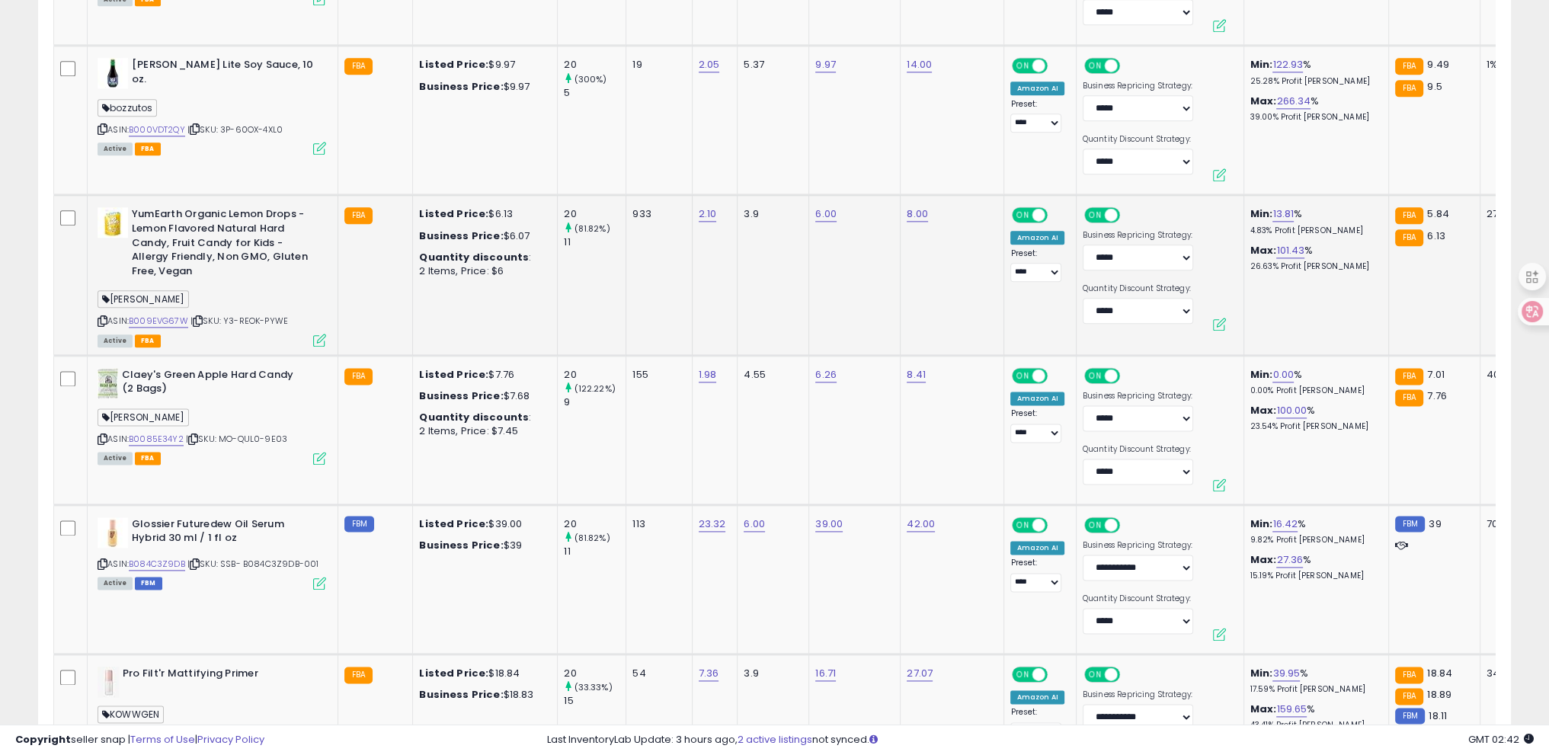
scroll to position [2551, 0]
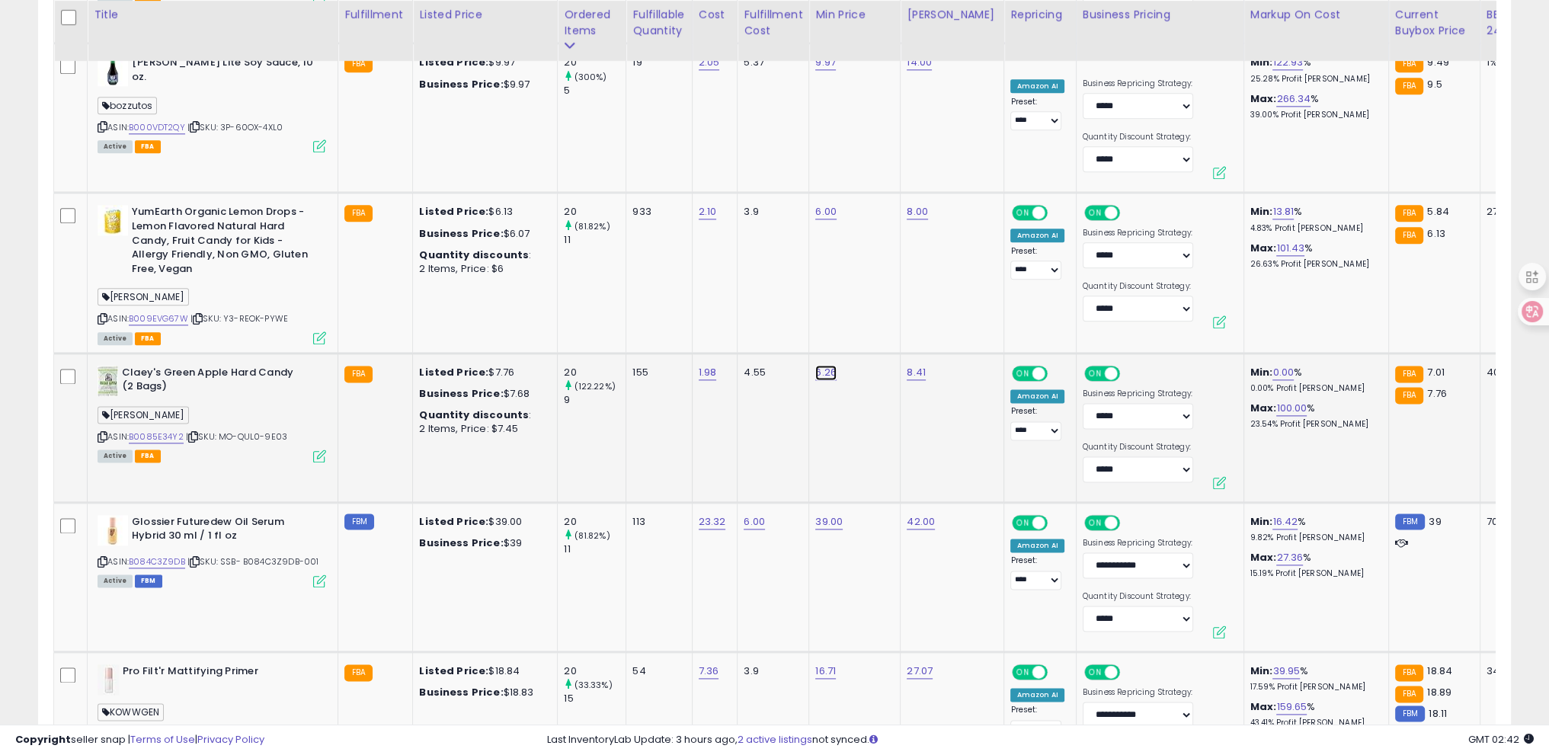
click at [823, 365] on link "6.26" at bounding box center [825, 372] width 21 height 15
drag, startPoint x: 781, startPoint y: 325, endPoint x: 445, endPoint y: 328, distance: 336.0
click at [445, 328] on tbody "Sweet Baby [PERSON_NAME]'s Dipping Sauce, Secret Sauce (14 Ounce (Pack of 2) cs…" at bounding box center [1256, 122] width 2404 height 3746
type input "*"
click at [868, 326] on icon "submit" at bounding box center [863, 327] width 9 height 9
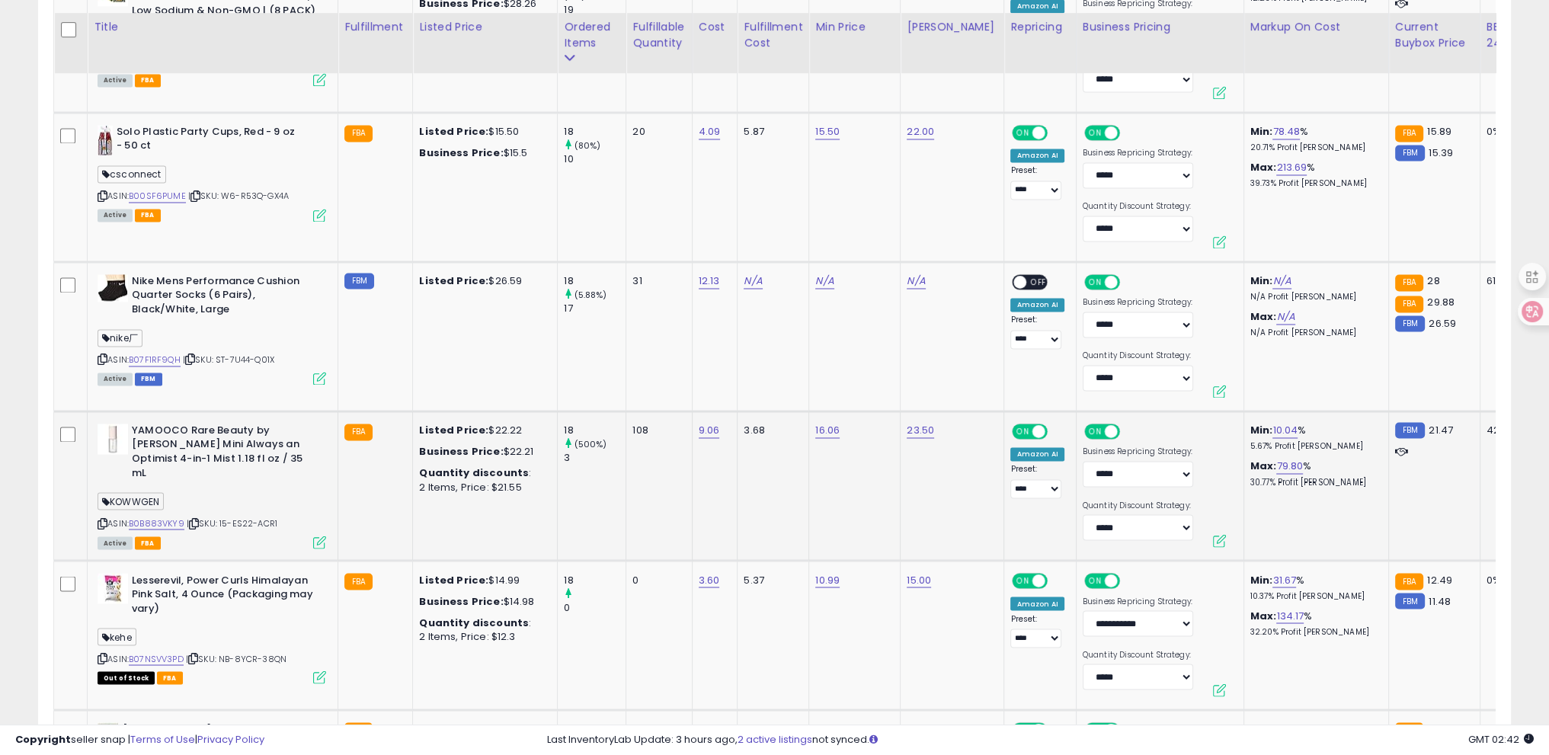
scroll to position [3465, 0]
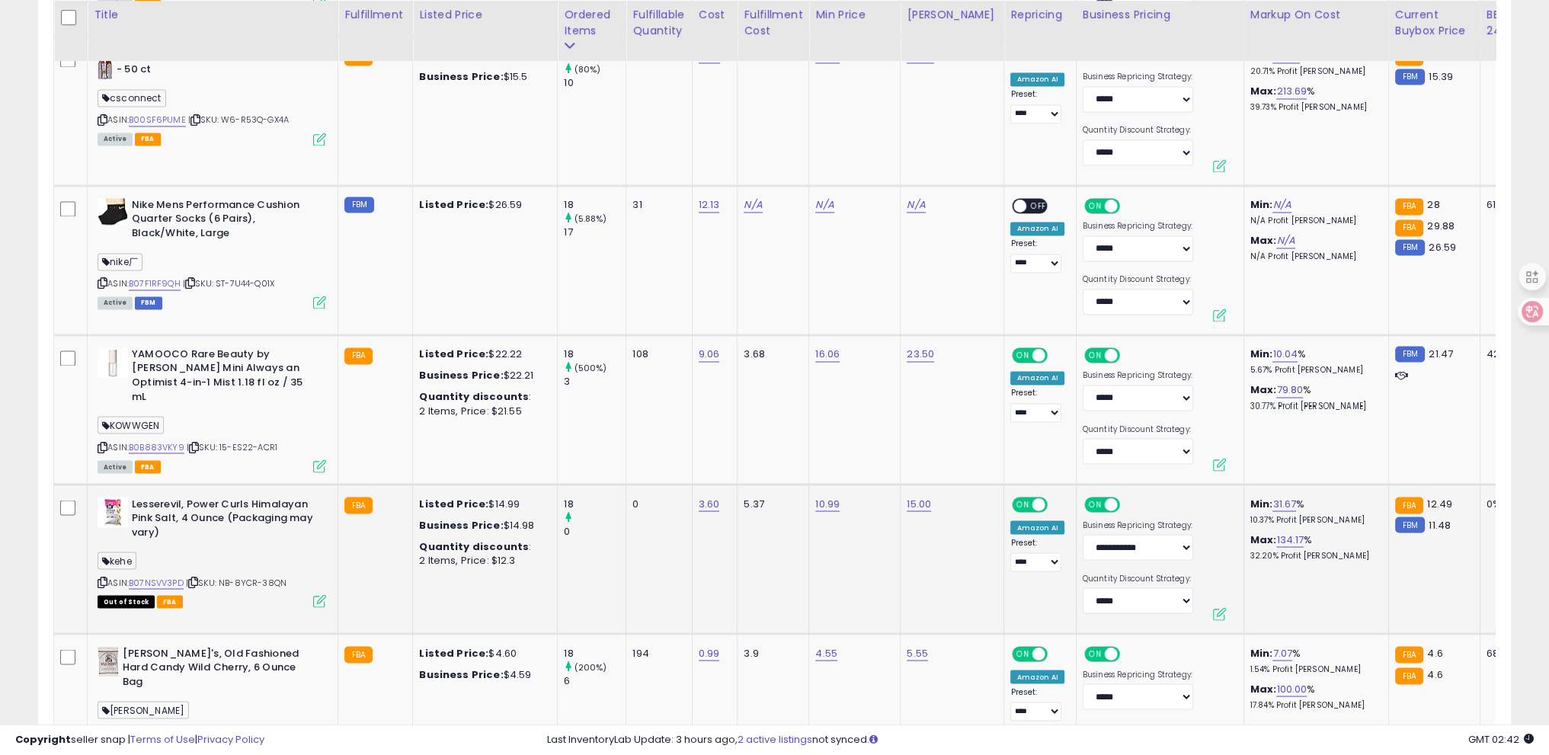
click at [103, 577] on icon at bounding box center [103, 581] width 10 height 8
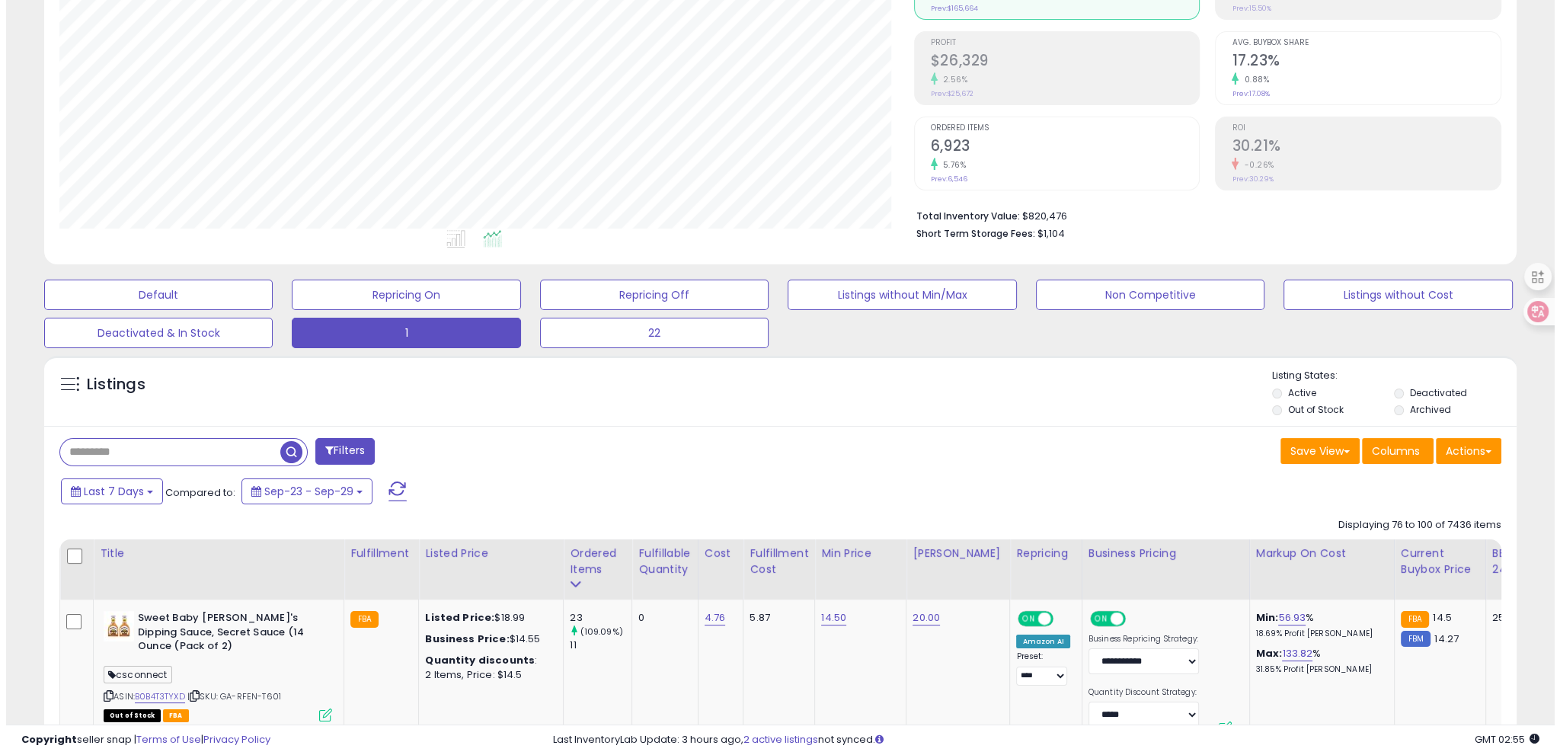
scroll to position [0, 0]
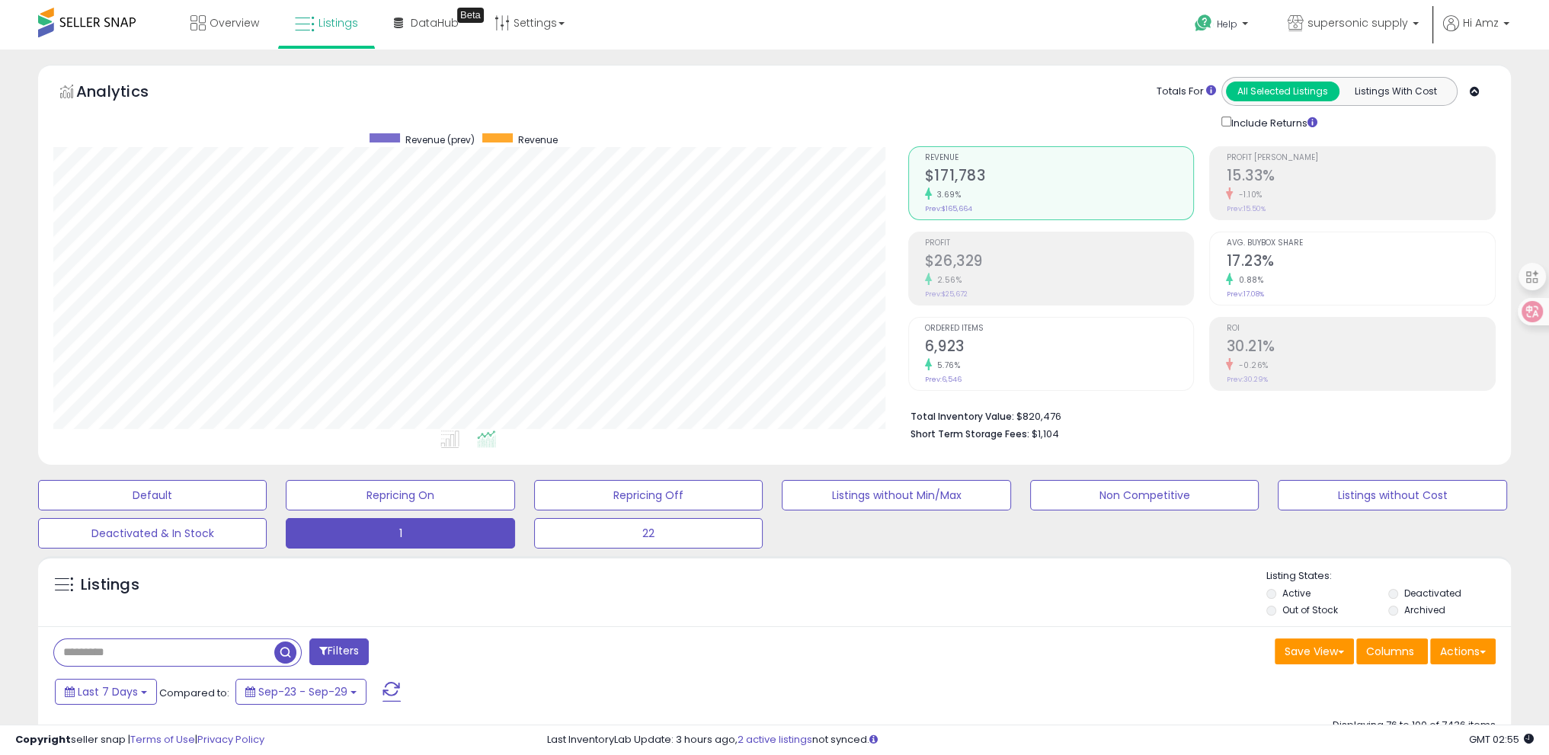
click at [168, 642] on input "text" at bounding box center [164, 652] width 220 height 27
paste input "**********"
type input "**********"
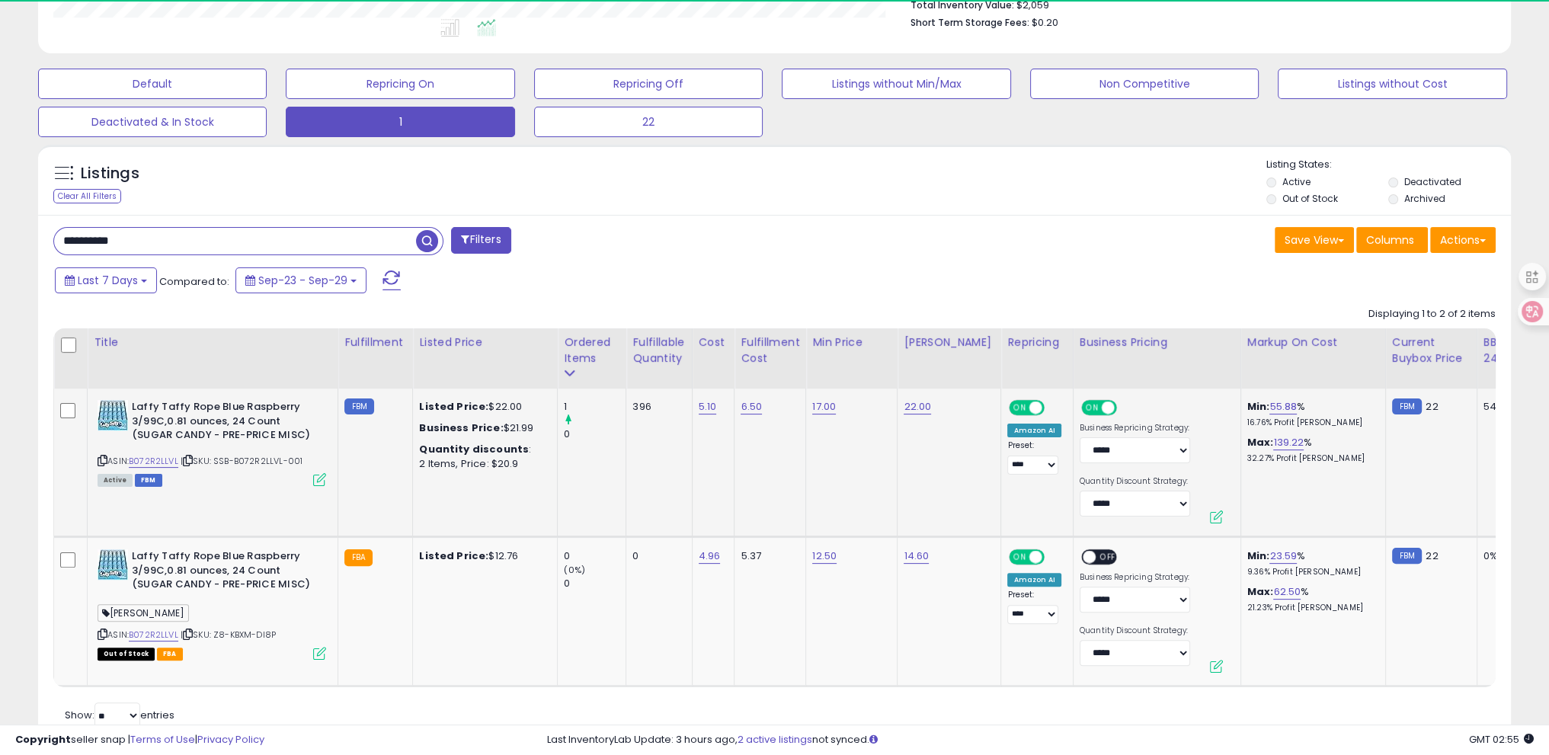
scroll to position [457, 0]
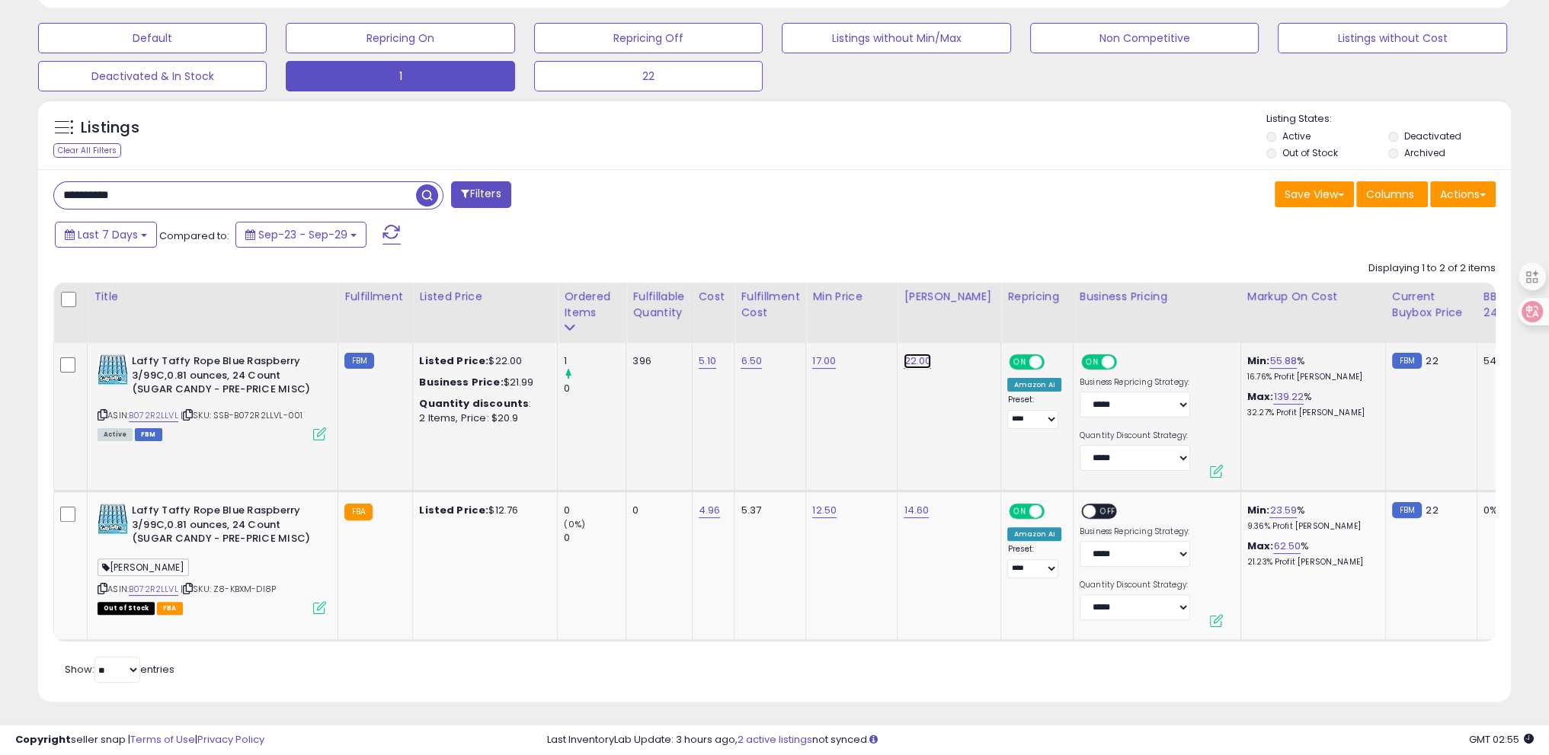
click at [907, 363] on link "22.00" at bounding box center [917, 360] width 27 height 15
drag, startPoint x: 865, startPoint y: 321, endPoint x: 638, endPoint y: 289, distance: 229.9
click at [638, 289] on table "Title Fulfillment" at bounding box center [1236, 462] width 2367 height 359
type input "**"
click at [960, 325] on icon "submit" at bounding box center [955, 322] width 9 height 9
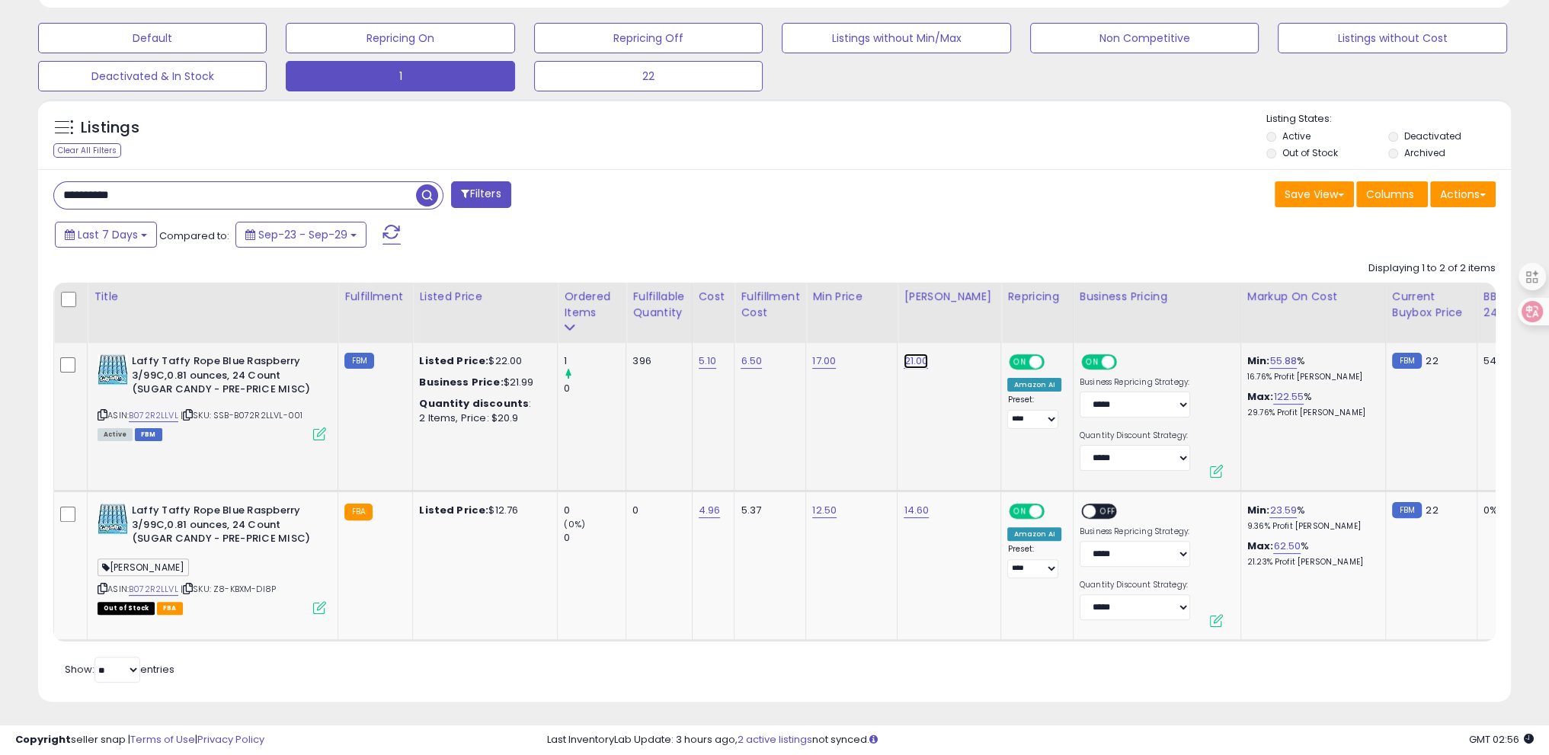
click at [908, 360] on link "21.00" at bounding box center [916, 360] width 24 height 15
drag, startPoint x: 884, startPoint y: 334, endPoint x: 828, endPoint y: 341, distance: 56.8
click at [749, 330] on table "Title Fulfillment" at bounding box center [1236, 462] width 2367 height 359
type input "**"
click at [967, 315] on button "submit" at bounding box center [954, 323] width 26 height 23
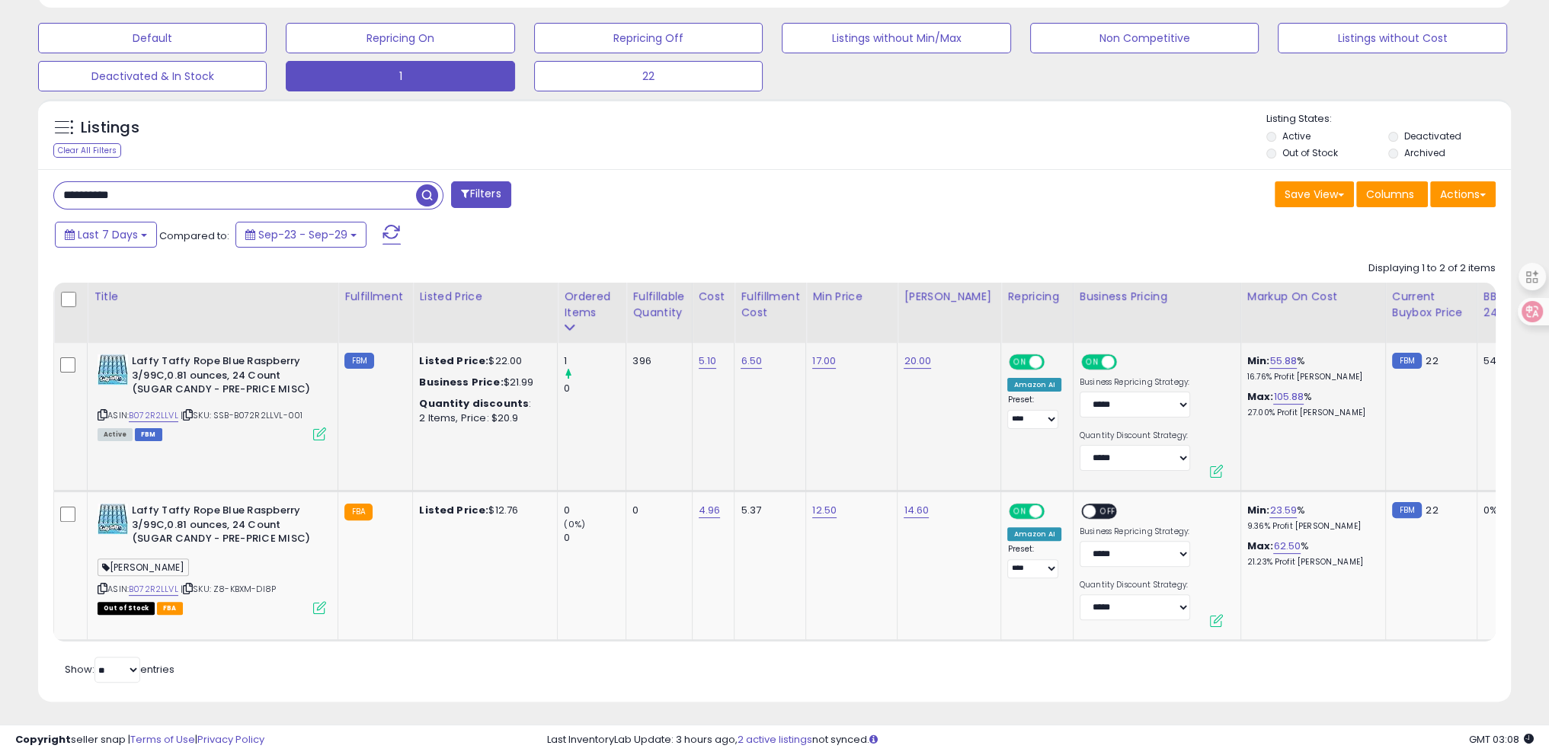
drag, startPoint x: 130, startPoint y: 195, endPoint x: 0, endPoint y: 172, distance: 132.3
click at [0, 172] on div "**********" at bounding box center [774, 175] width 1549 height 1166
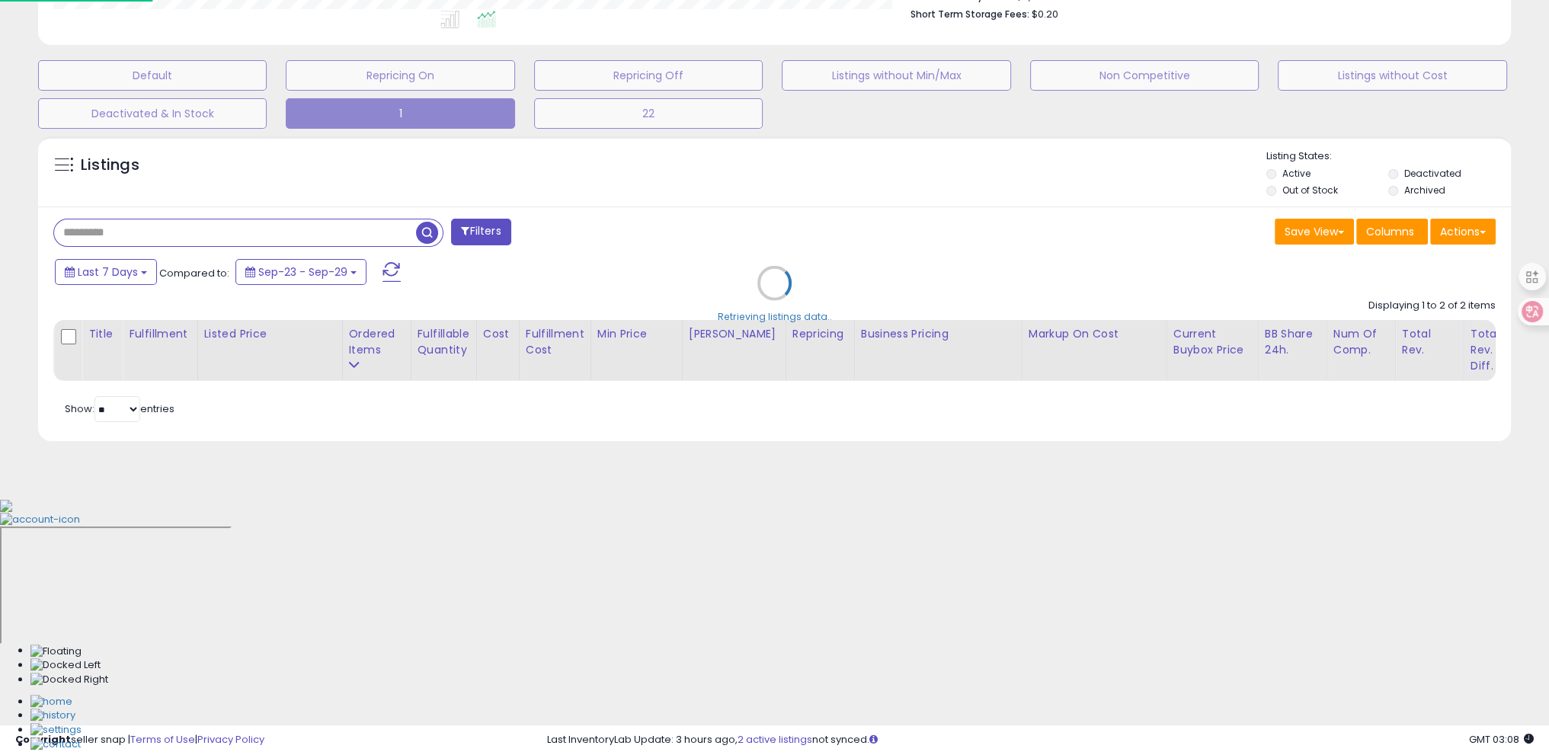
scroll to position [312, 861]
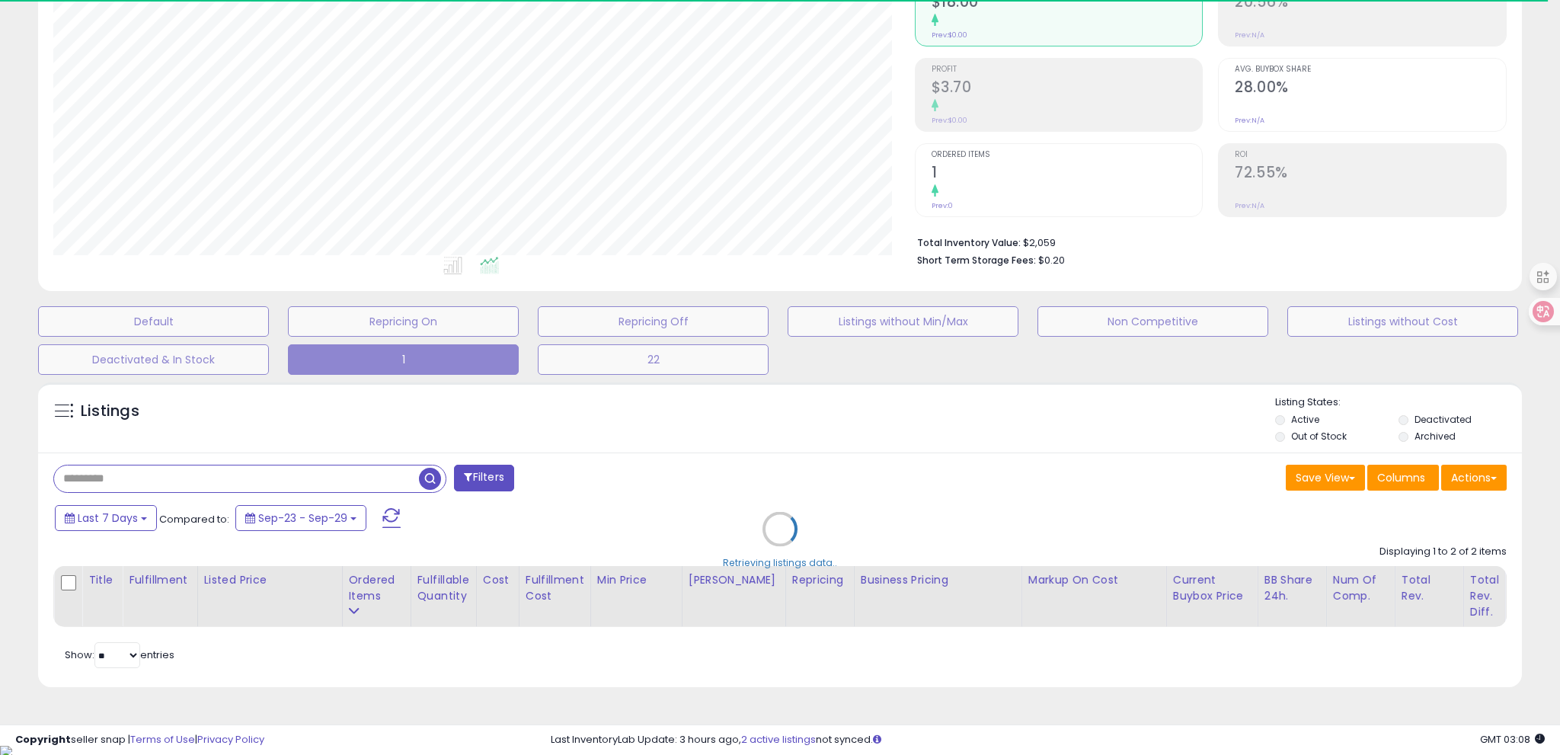
click at [262, 429] on div "Retrieving listings data.." at bounding box center [780, 540] width 1507 height 331
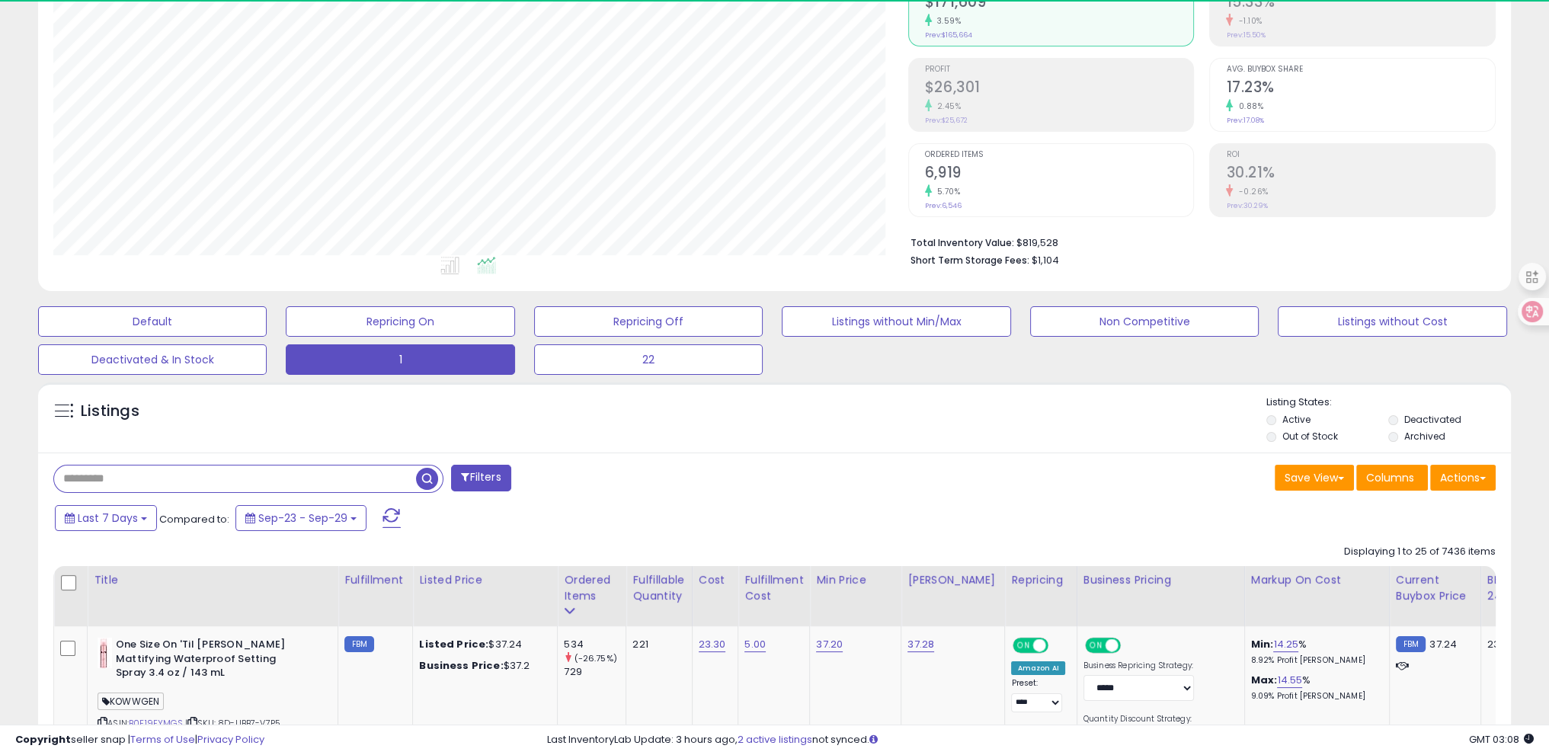
scroll to position [312, 854]
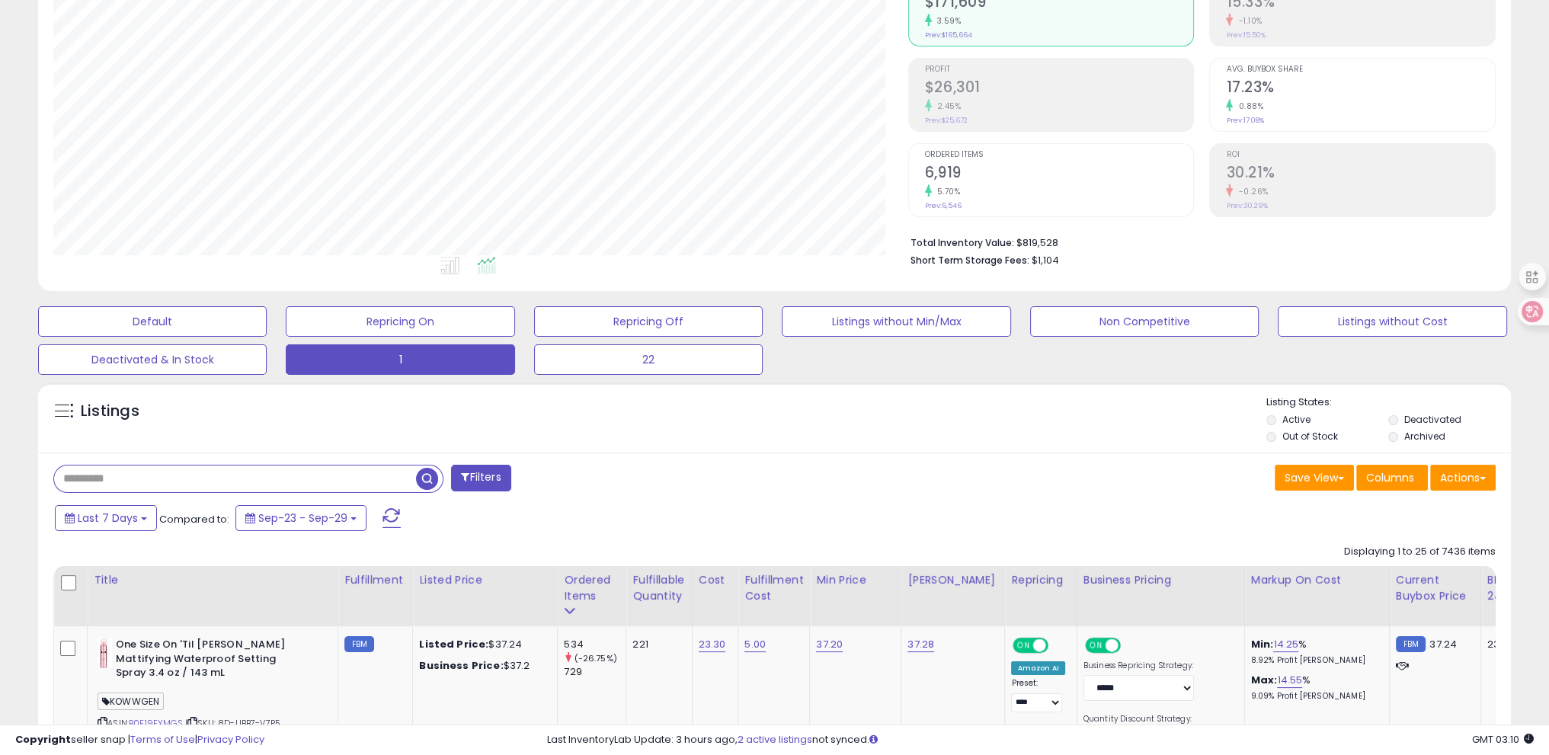
click at [279, 443] on div "Listings" at bounding box center [774, 421] width 1473 height 52
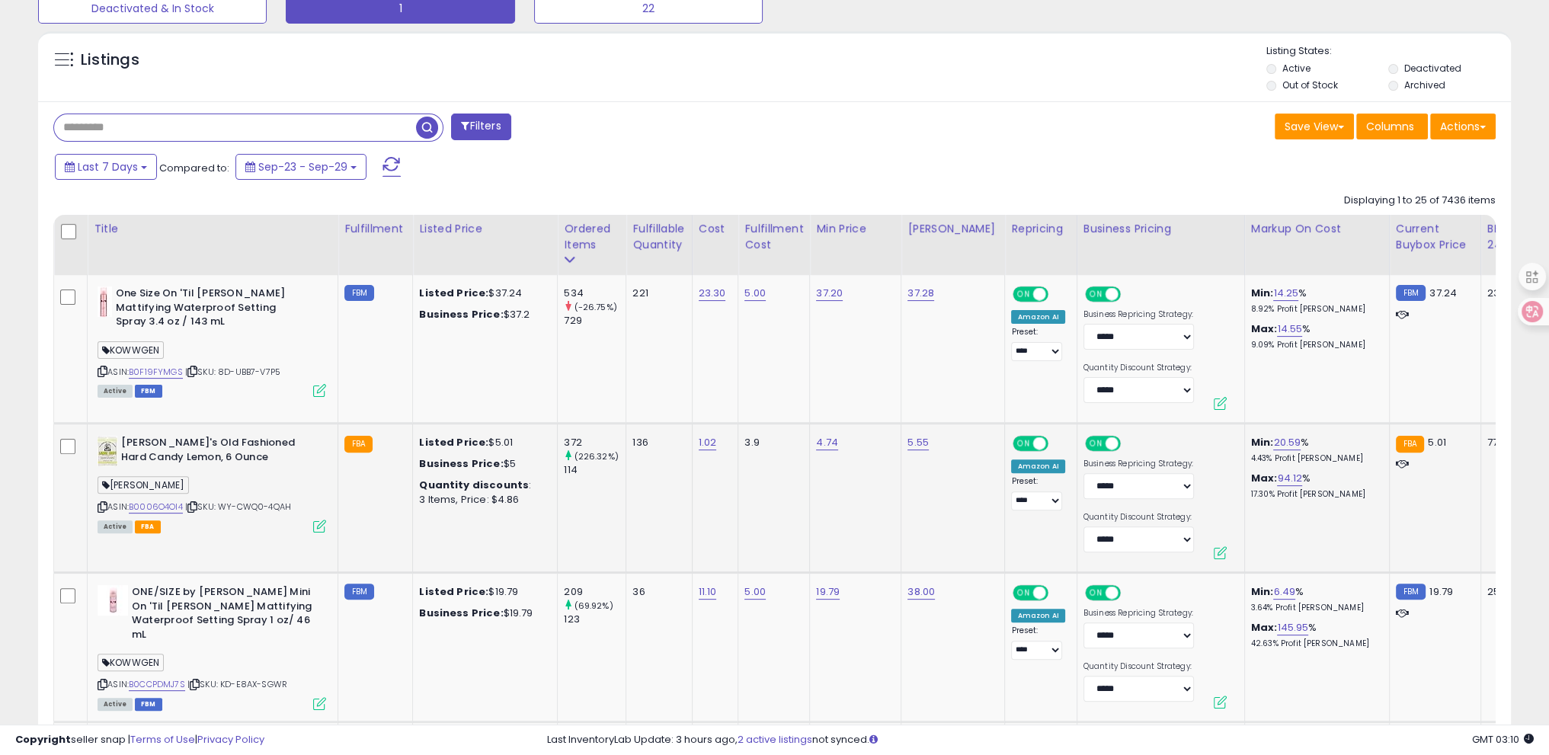
scroll to position [555, 0]
